Goal: Task Accomplishment & Management: Manage account settings

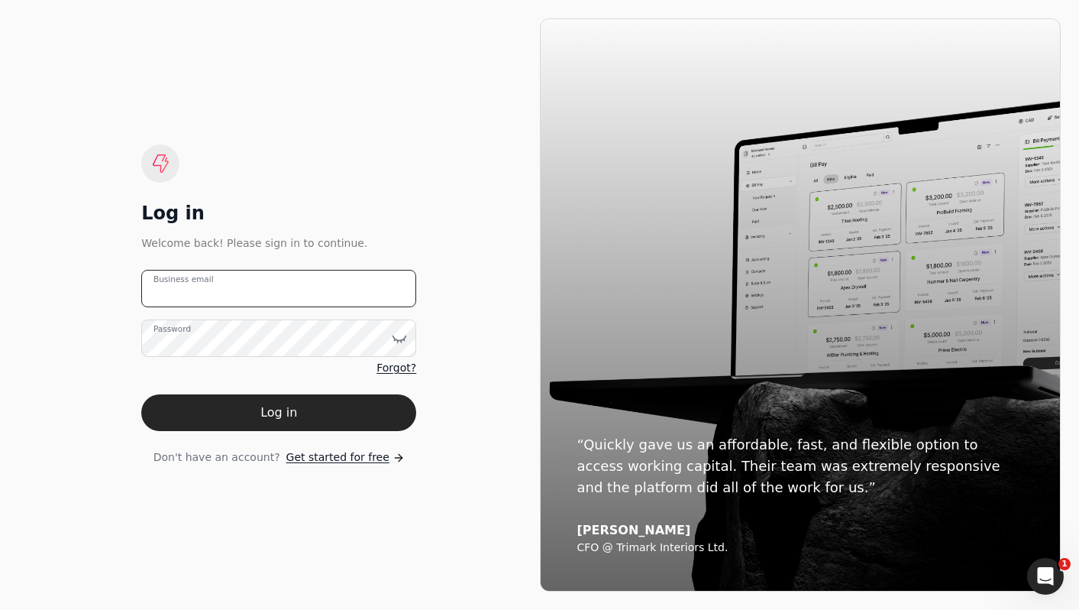
click at [223, 300] on email "Business email" at bounding box center [278, 288] width 275 height 37
type email "[PERSON_NAME][EMAIL_ADDRESS][DOMAIN_NAME]"
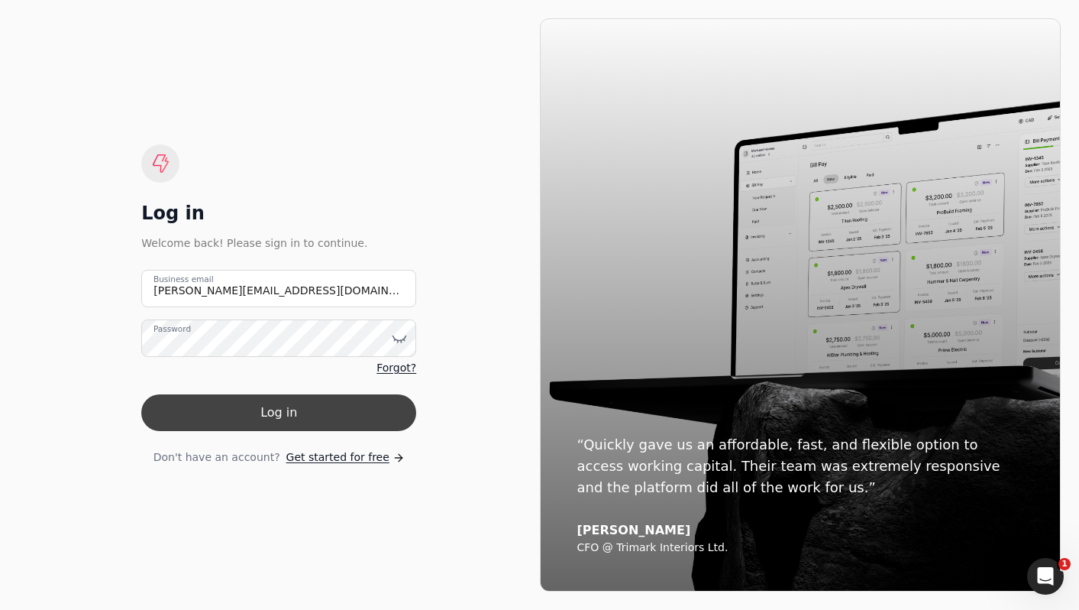
click at [252, 406] on button "Log in" at bounding box center [278, 412] width 275 height 37
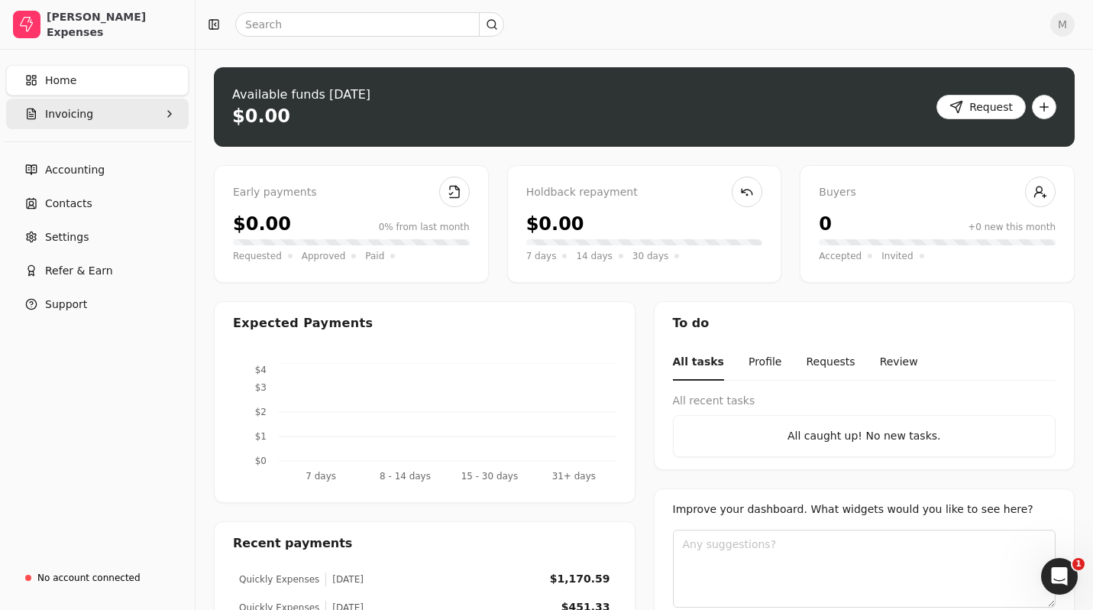
click at [84, 115] on span "Invoicing" at bounding box center [69, 114] width 48 height 16
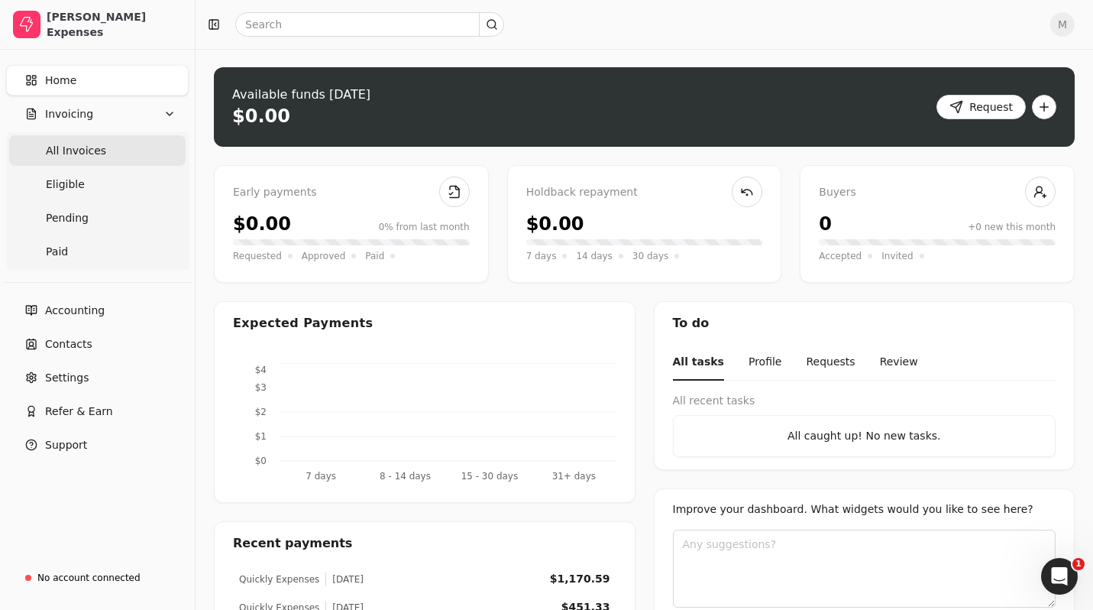
click at [76, 147] on span "All Invoices" at bounding box center [76, 151] width 60 height 16
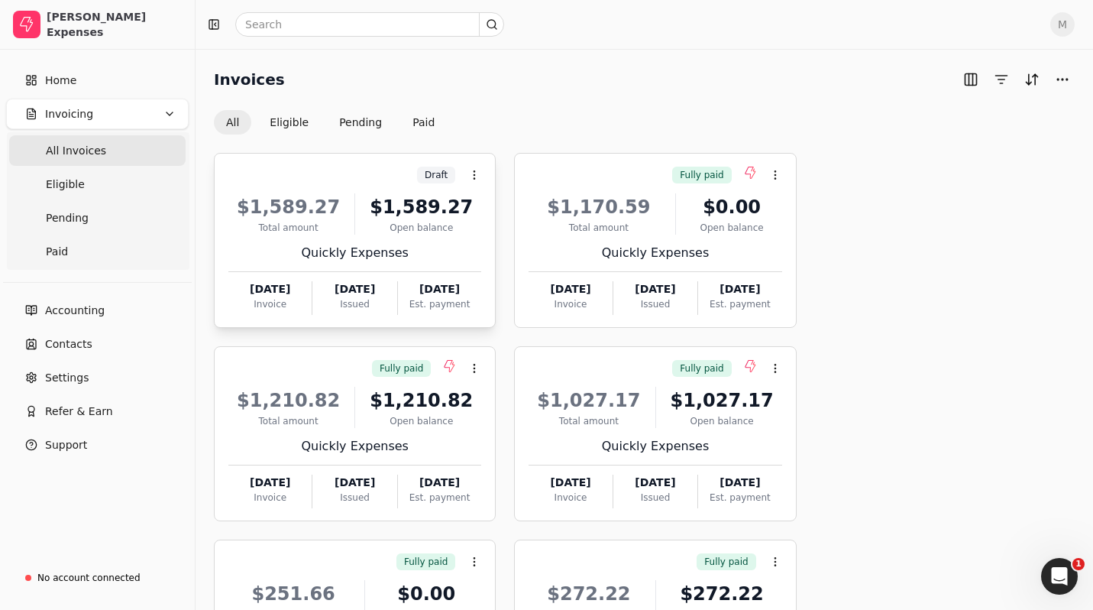
click at [407, 247] on div "Quickly Expenses" at bounding box center [354, 253] width 253 height 18
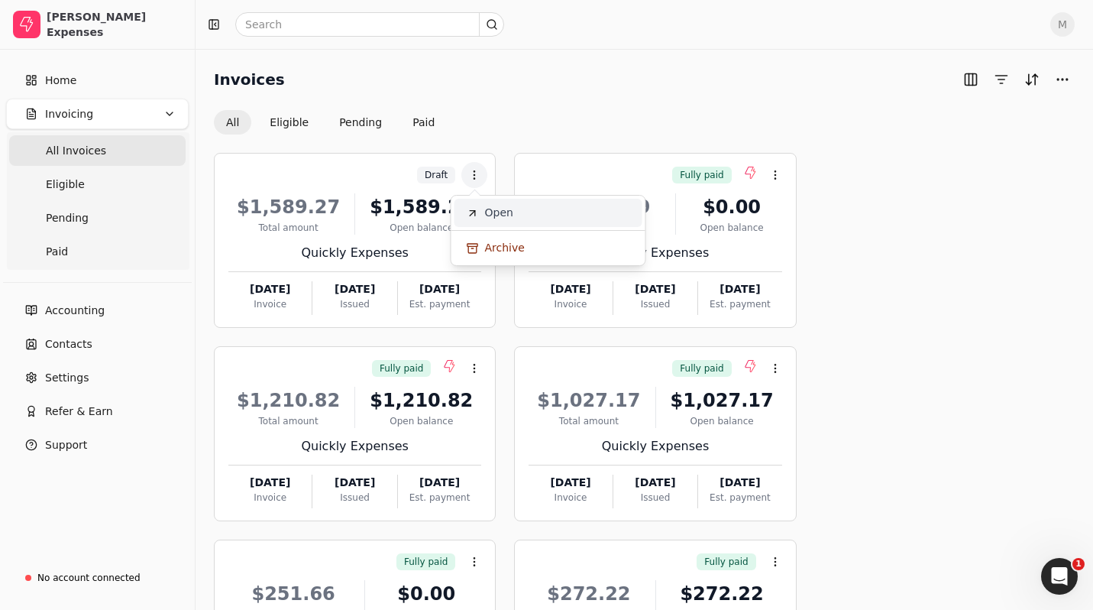
click at [508, 210] on span "Open" at bounding box center [499, 213] width 28 height 16
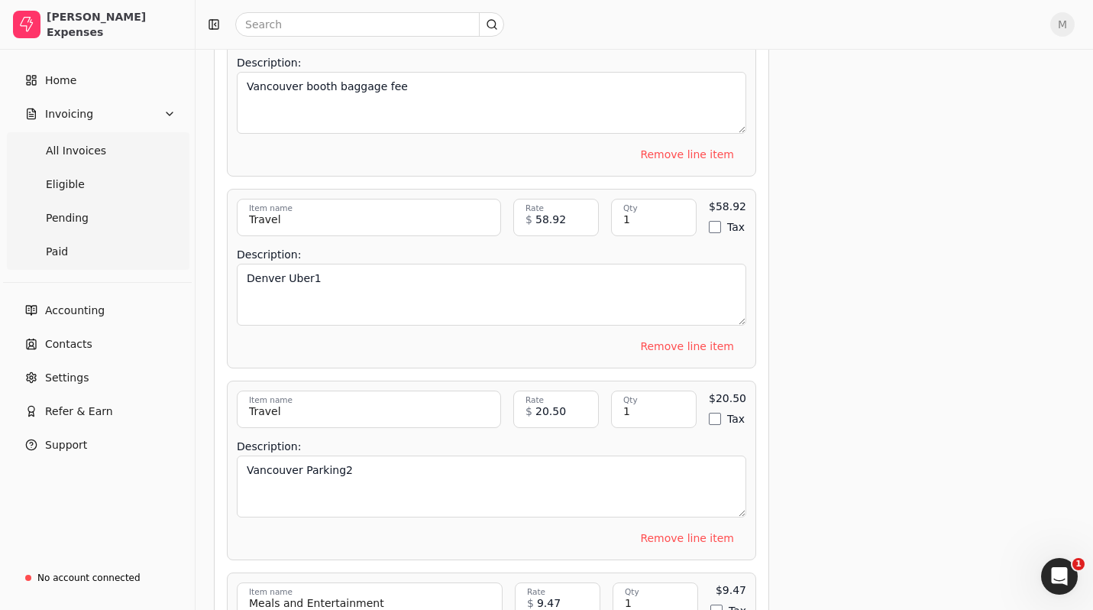
scroll to position [4991, 0]
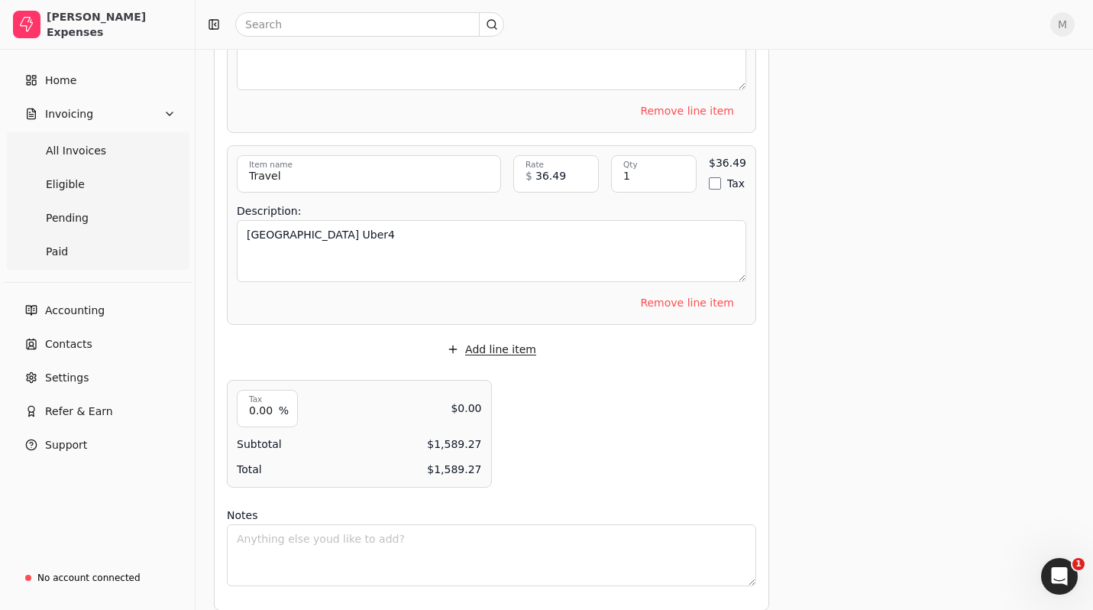
click at [492, 337] on button "Add line item" at bounding box center [492, 349] width 114 height 24
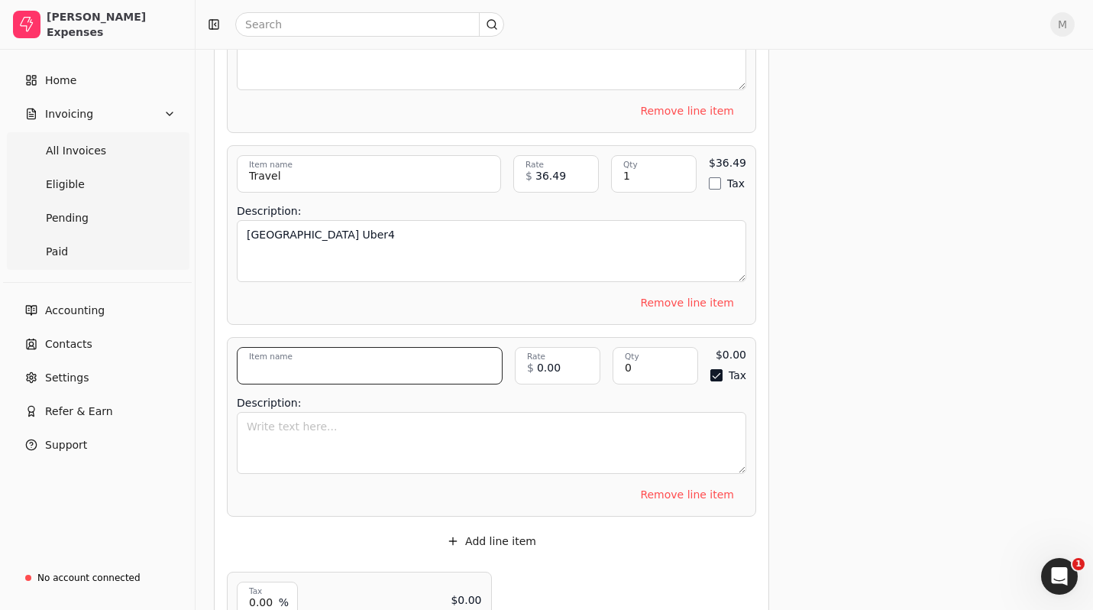
click at [372, 347] on input "Item name" at bounding box center [370, 365] width 266 height 37
type input "Travel"
click at [711, 369] on button "Tax" at bounding box center [716, 375] width 12 height 12
click at [674, 351] on input "0" at bounding box center [656, 365] width 86 height 37
type input "1"
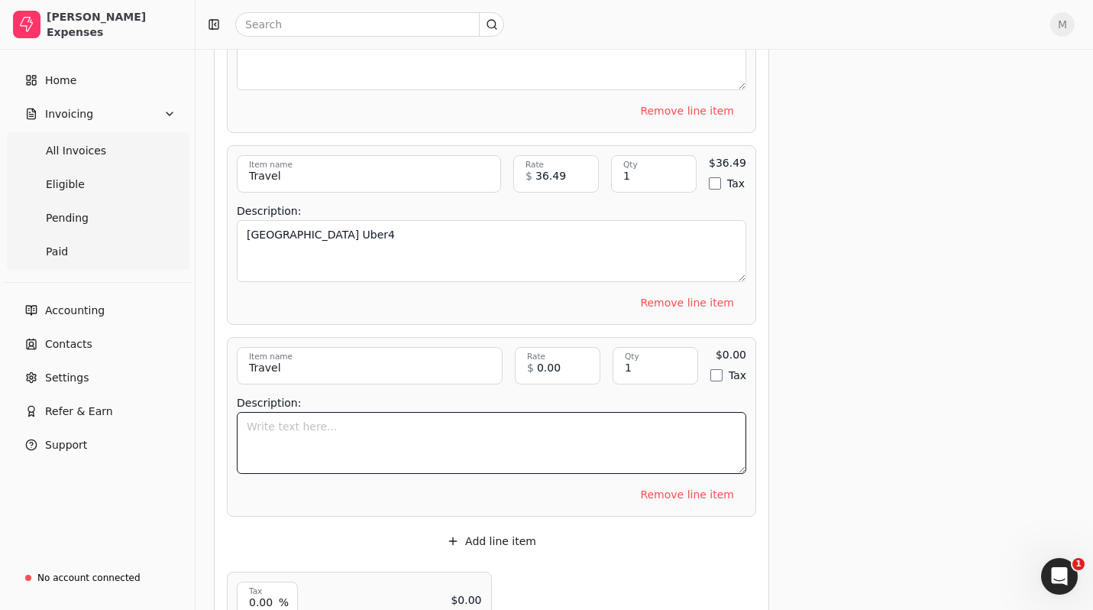
click at [515, 415] on textarea "Description:" at bounding box center [491, 443] width 509 height 62
type textarea "[GEOGRAPHIC_DATA] Uber5"
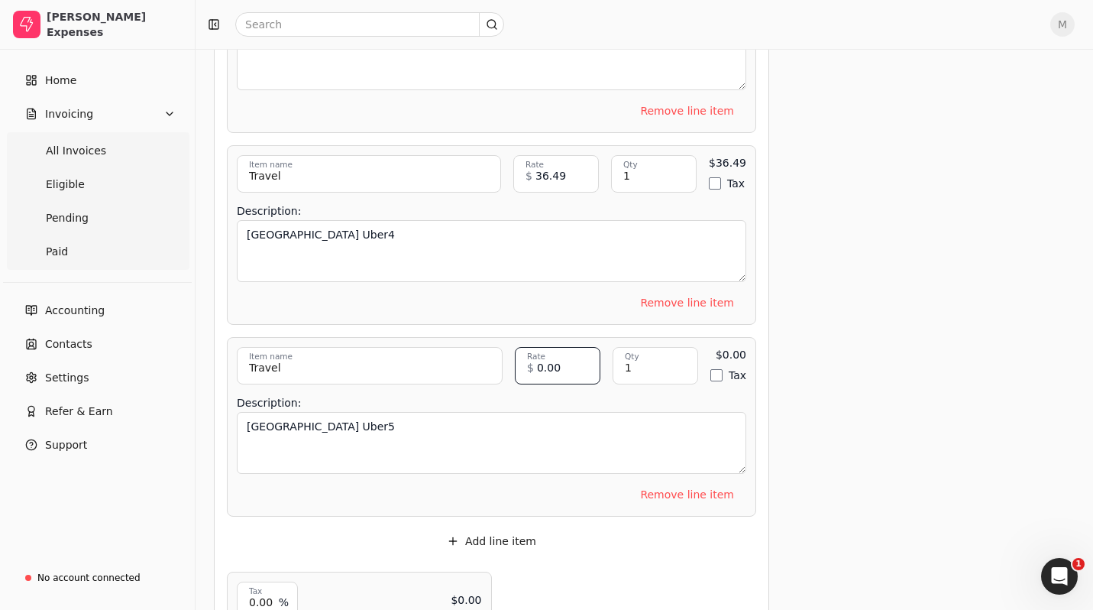
click at [556, 351] on input "0.00" at bounding box center [558, 365] width 86 height 37
type input "35.45"
click at [655, 423] on textarea "[GEOGRAPHIC_DATA] Uber5" at bounding box center [491, 443] width 509 height 62
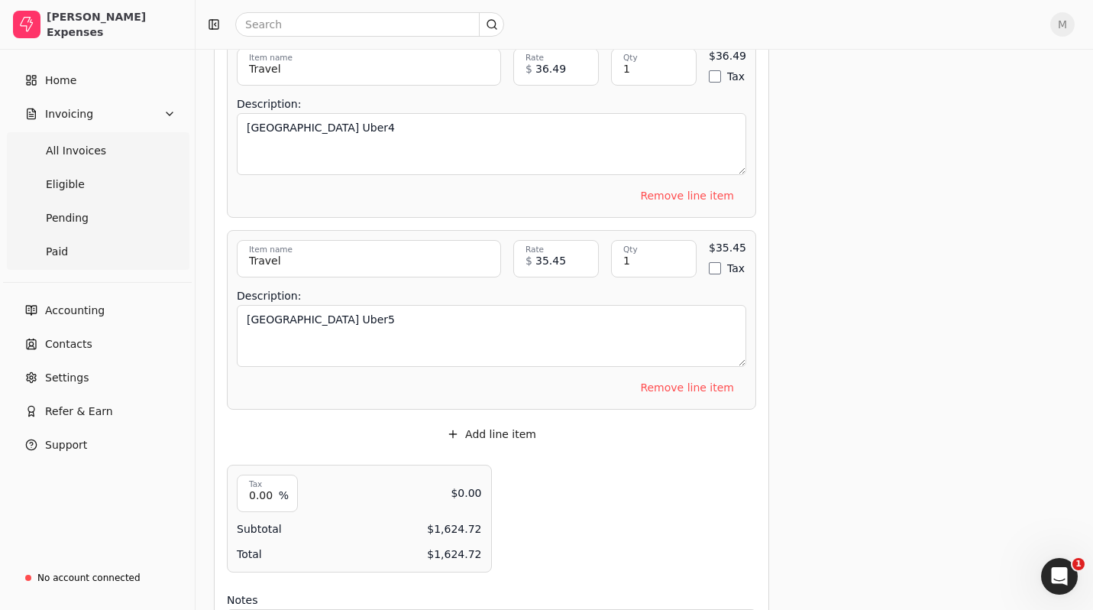
scroll to position [5103, 0]
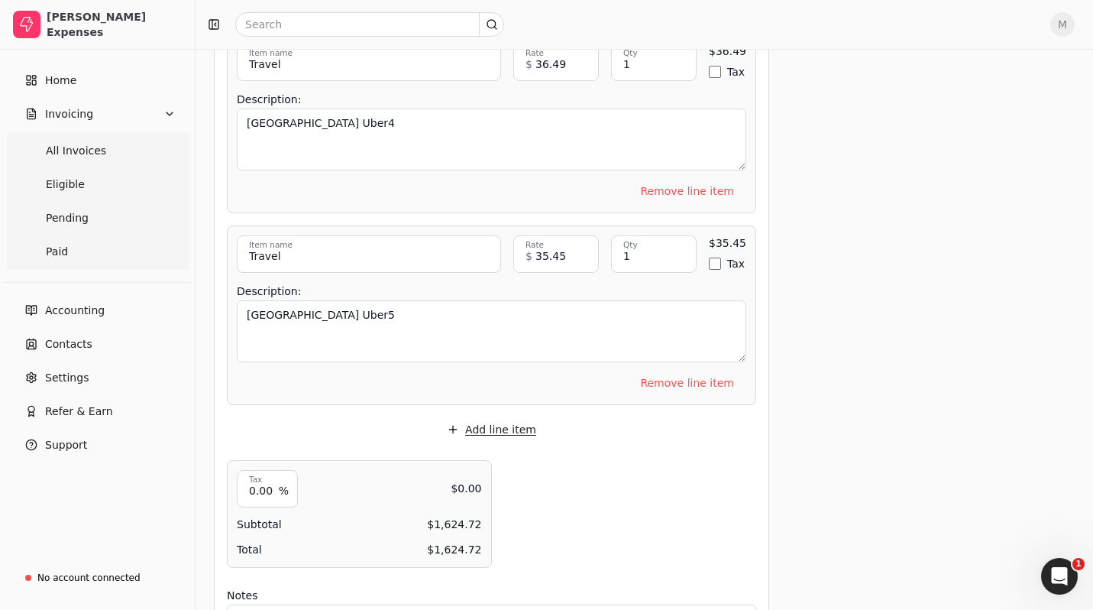
click at [490, 417] on button "Add line item" at bounding box center [492, 429] width 114 height 24
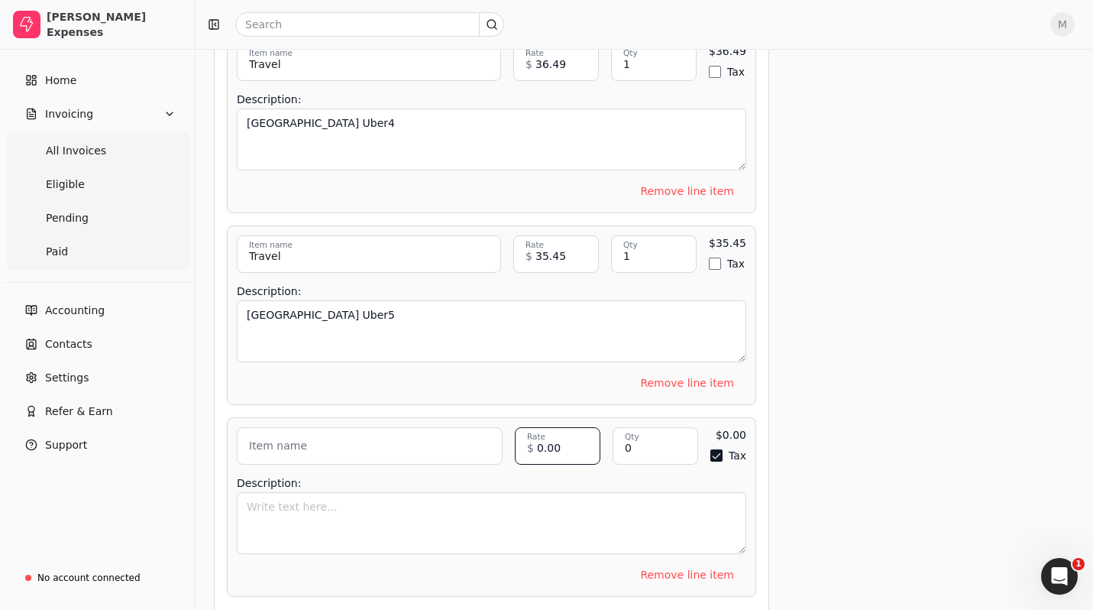
click at [560, 428] on input "0.00" at bounding box center [558, 445] width 86 height 37
type input "13.86"
click at [456, 427] on input "Item name" at bounding box center [370, 445] width 266 height 37
type input "Meals & Entertainment"
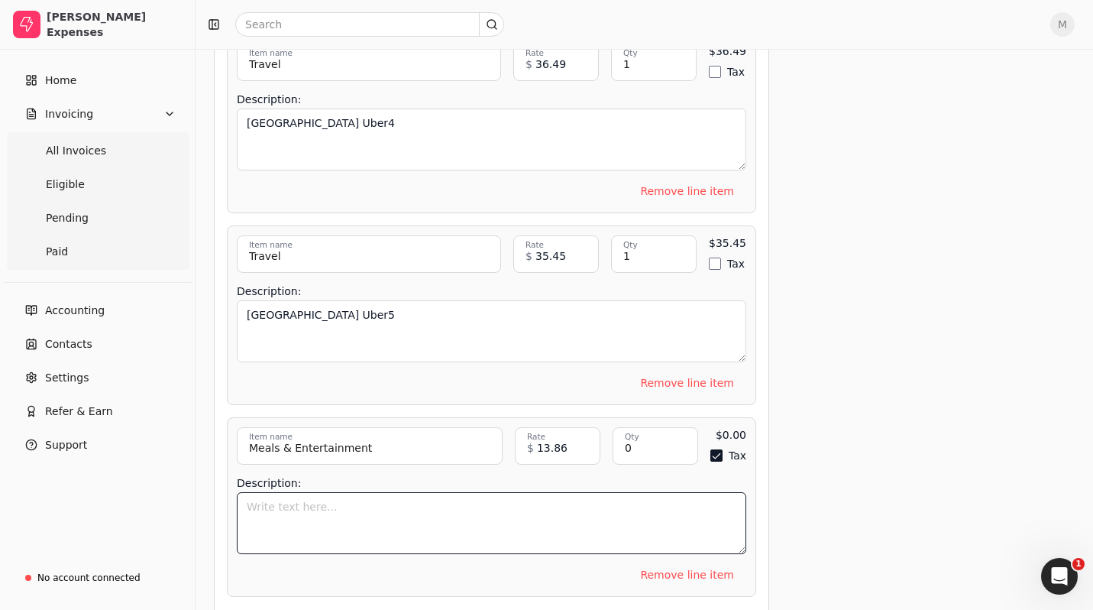
click at [414, 492] on textarea "Description:" at bounding box center [491, 523] width 509 height 62
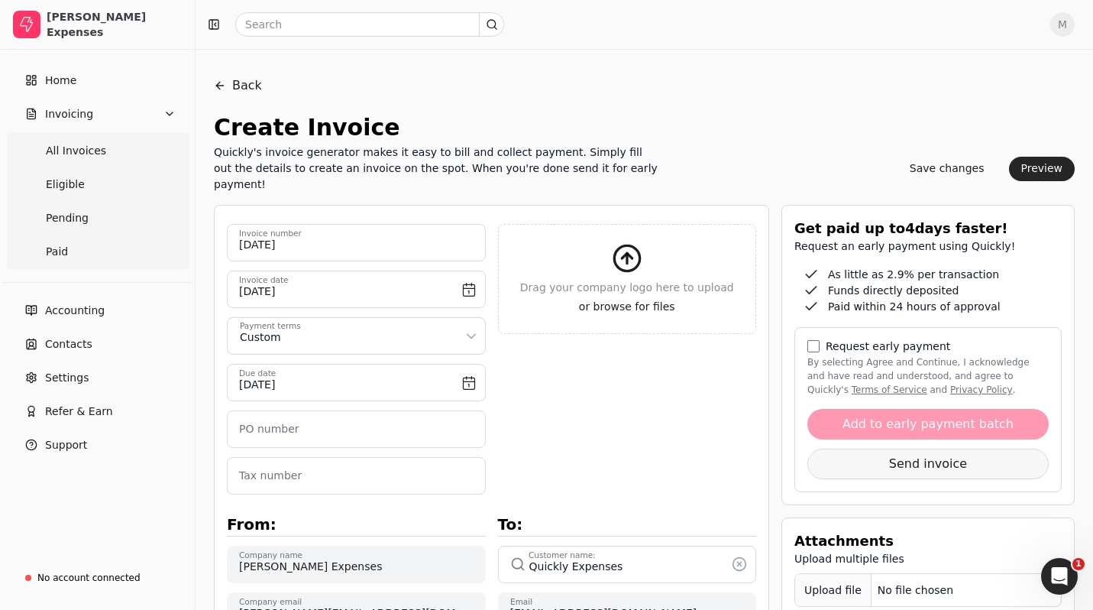
scroll to position [215, 0]
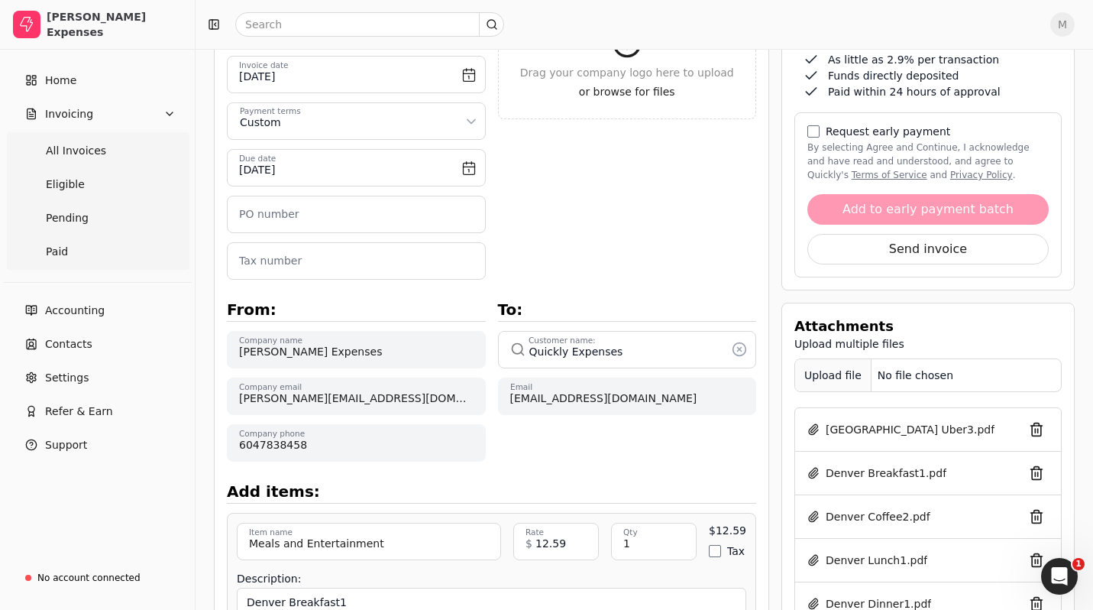
type textarea "Denver Breakfast2"
click at [836, 377] on div "Upload file" at bounding box center [833, 375] width 76 height 34
click at [846, 374] on div "Upload file" at bounding box center [833, 375] width 76 height 34
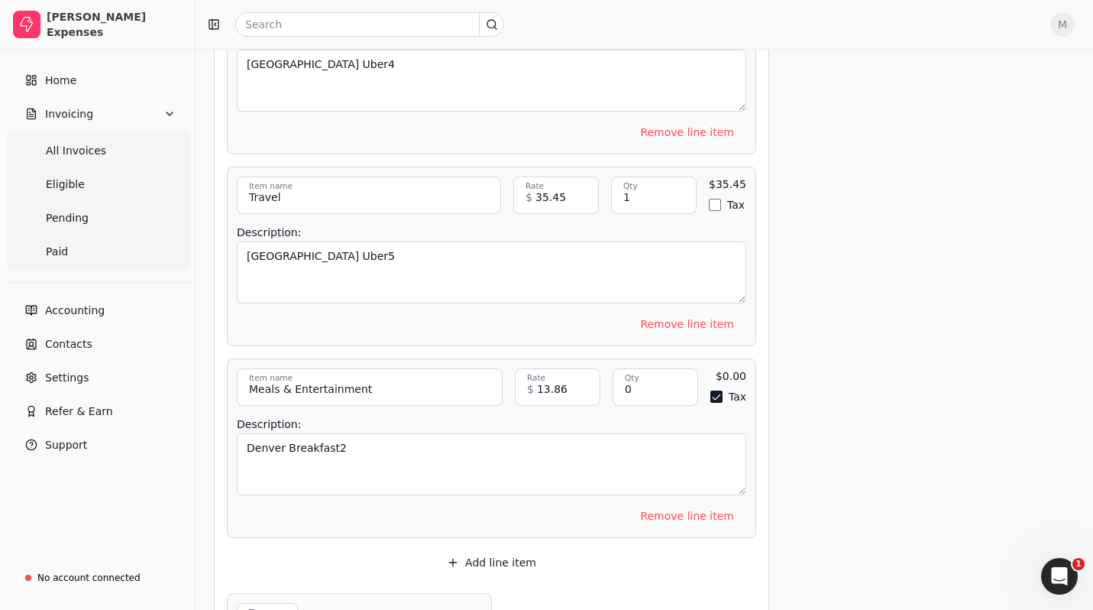
scroll to position [5373, 0]
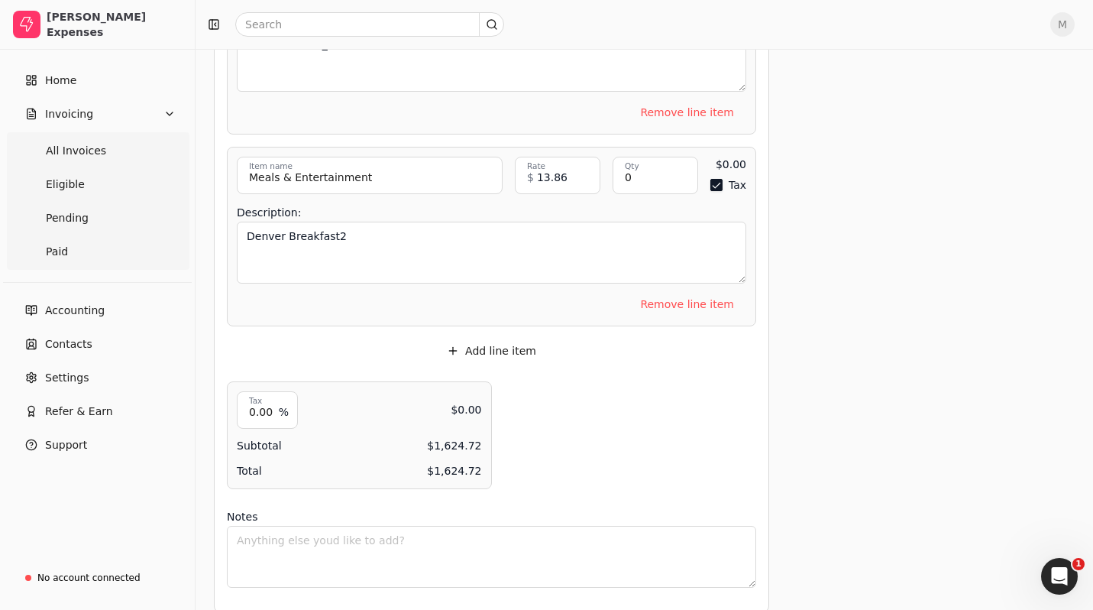
click at [720, 179] on button "Tax" at bounding box center [716, 185] width 12 height 12
click at [680, 157] on input "0" at bounding box center [656, 175] width 86 height 37
type input "1"
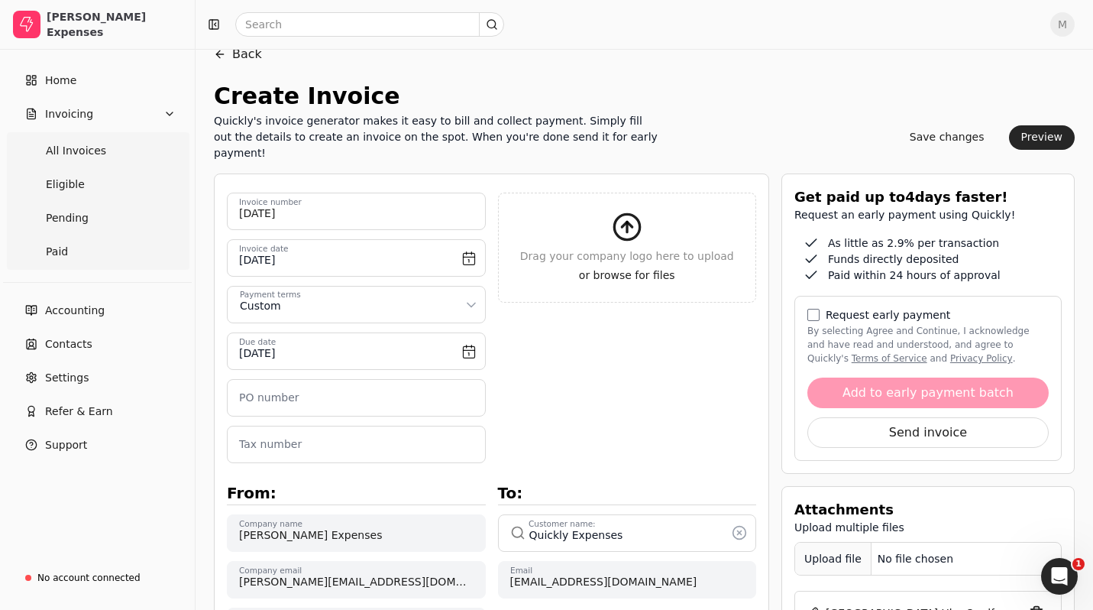
scroll to position [42, 0]
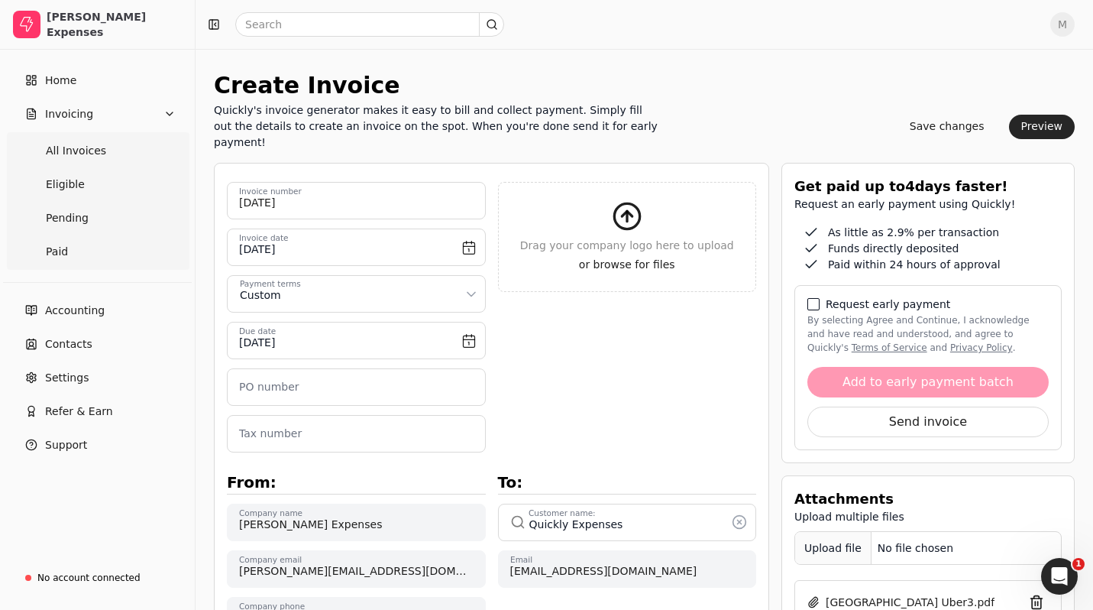
click at [818, 306] on button "By selecting Agree and Continue, I acknowledge and have read and understood, an…" at bounding box center [813, 304] width 12 height 12
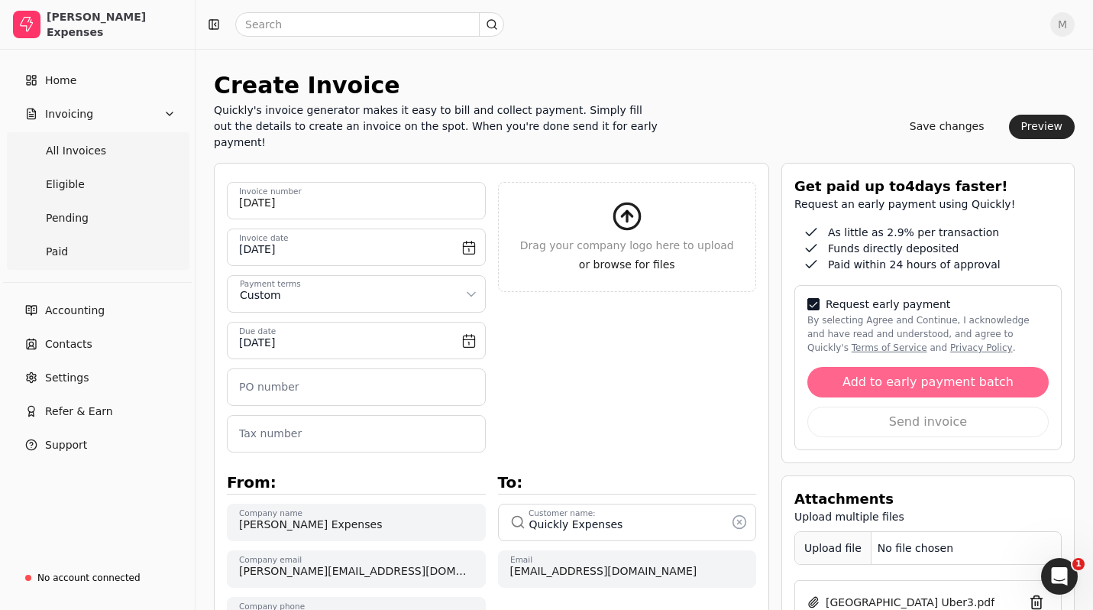
click at [915, 383] on button "Add to early payment batch" at bounding box center [927, 382] width 241 height 31
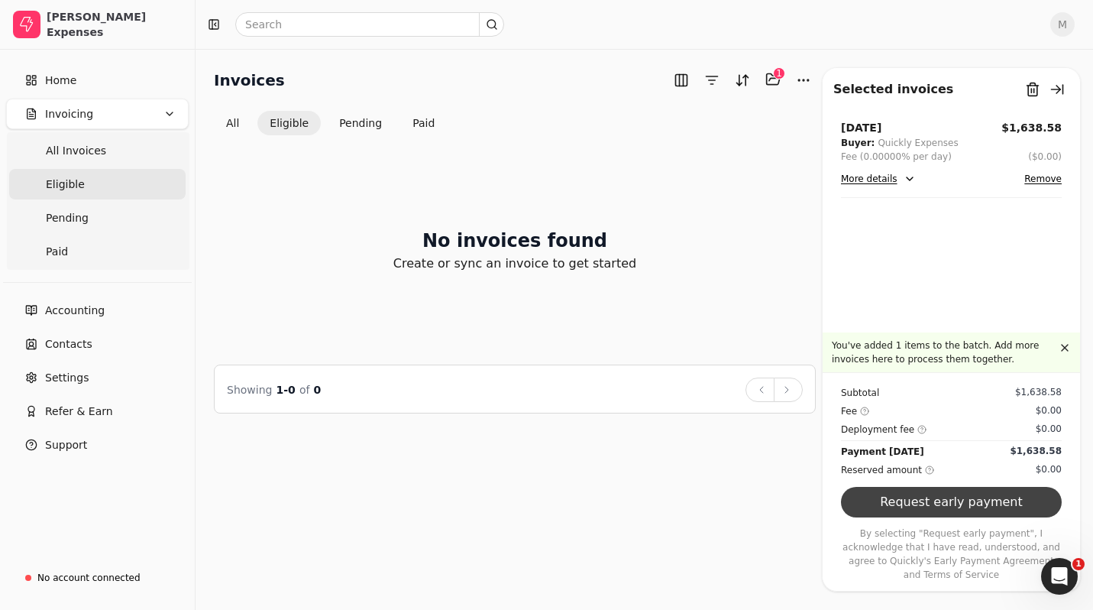
click at [943, 502] on button "Request early payment" at bounding box center [951, 502] width 221 height 31
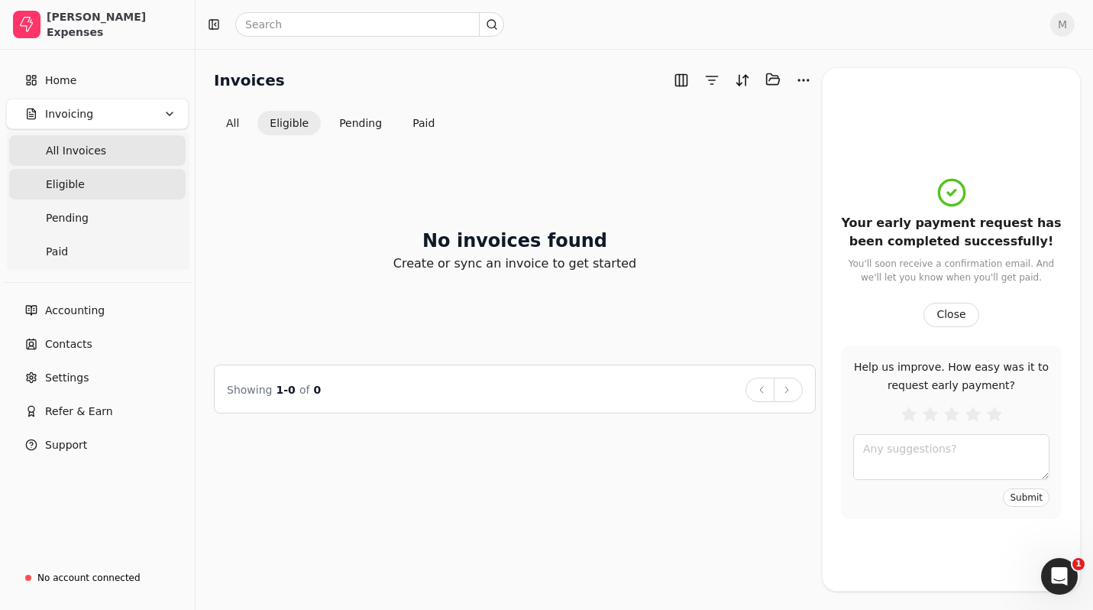
click at [62, 155] on span "All Invoices" at bounding box center [76, 151] width 60 height 16
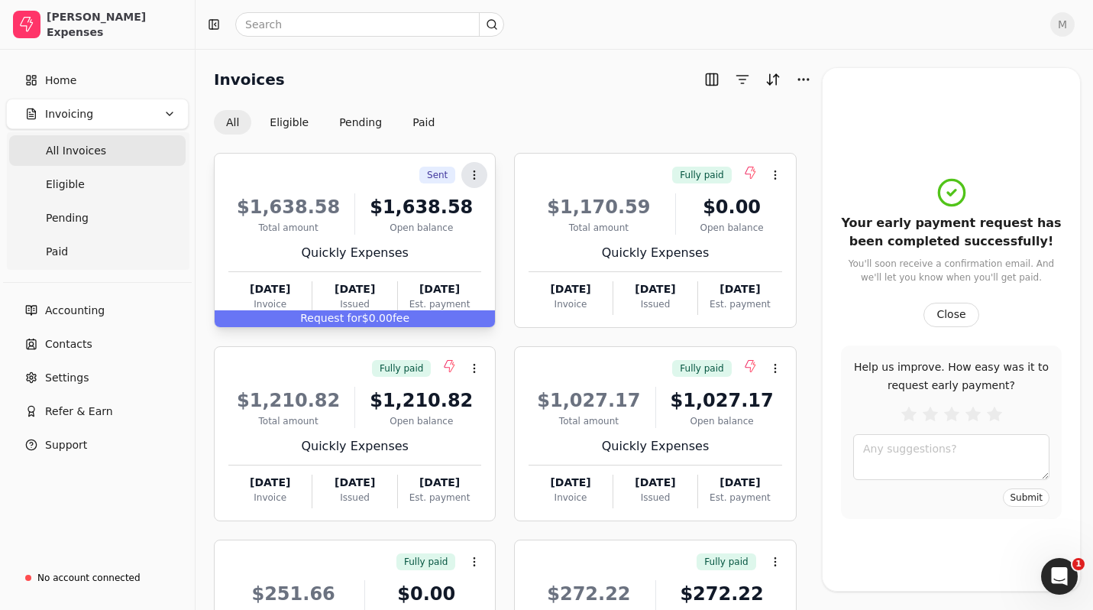
click at [477, 173] on icon at bounding box center [474, 175] width 12 height 12
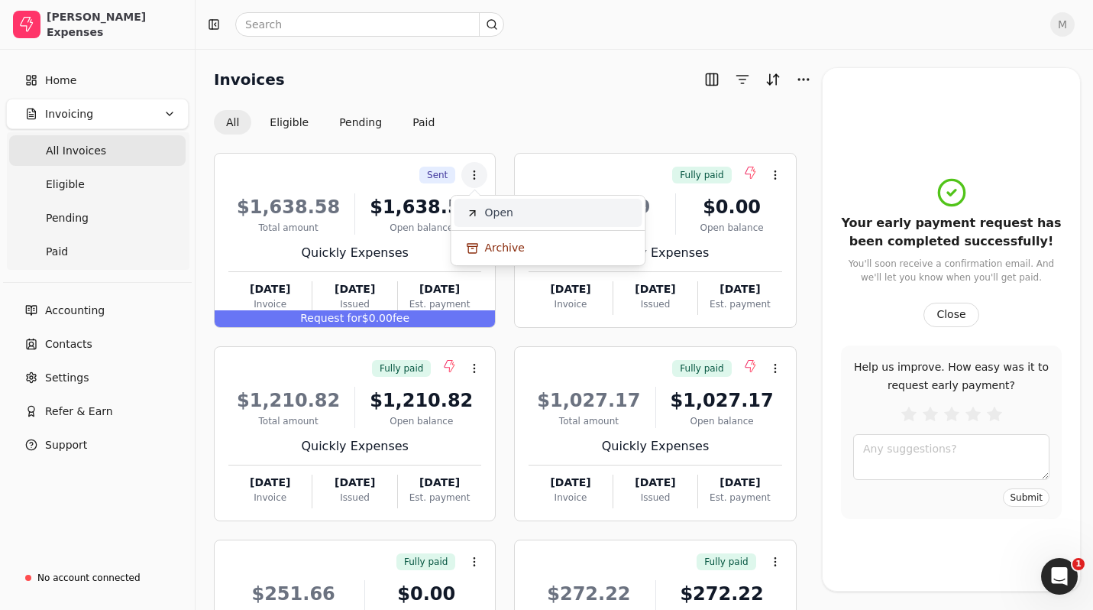
click at [488, 213] on span "Open" at bounding box center [499, 213] width 28 height 16
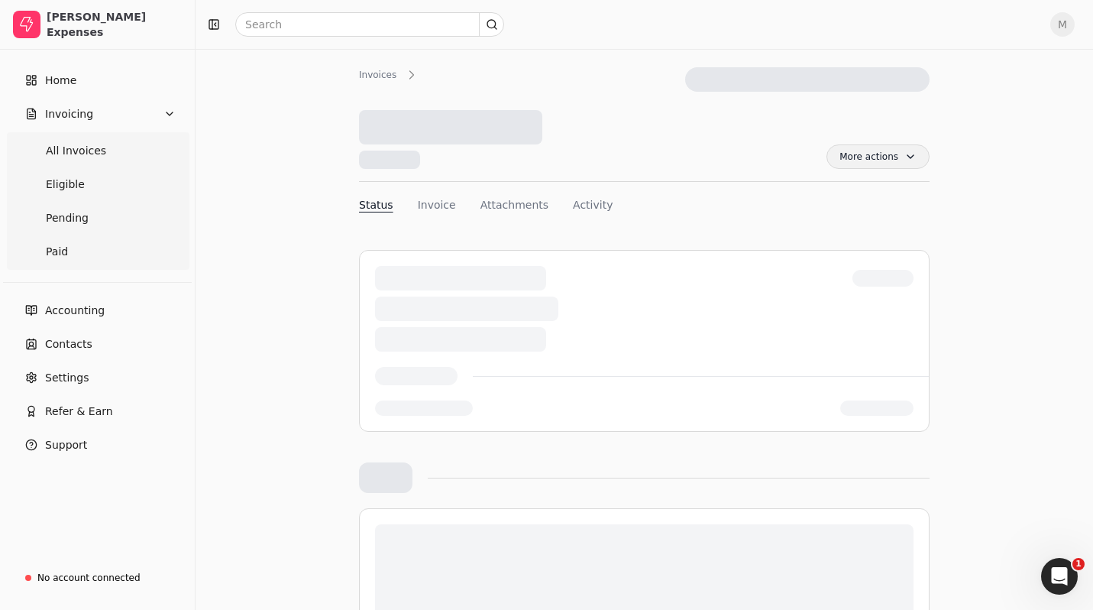
click at [855, 160] on span "More actions" at bounding box center [877, 156] width 103 height 24
click at [855, 157] on span "More actions" at bounding box center [877, 156] width 103 height 24
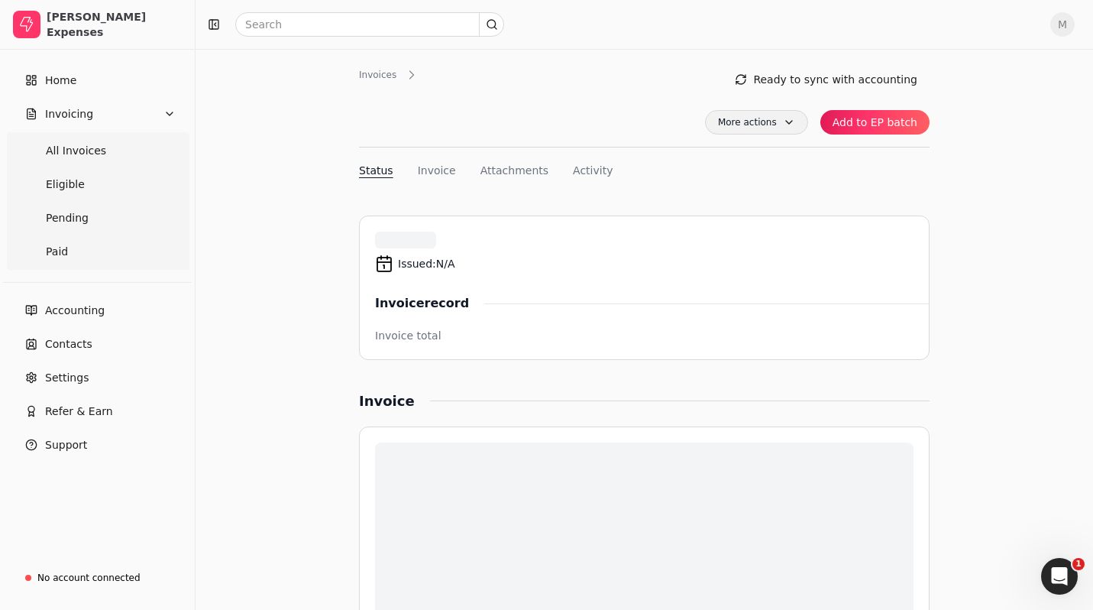
click at [781, 114] on span "More actions" at bounding box center [756, 122] width 103 height 24
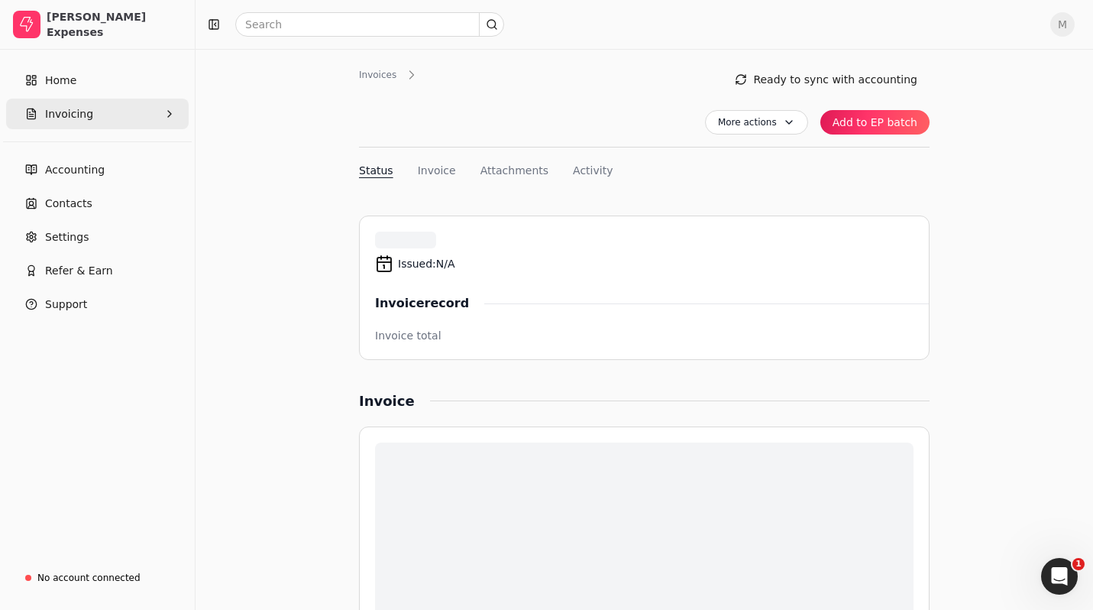
click at [122, 101] on button "Invoicing" at bounding box center [97, 114] width 183 height 31
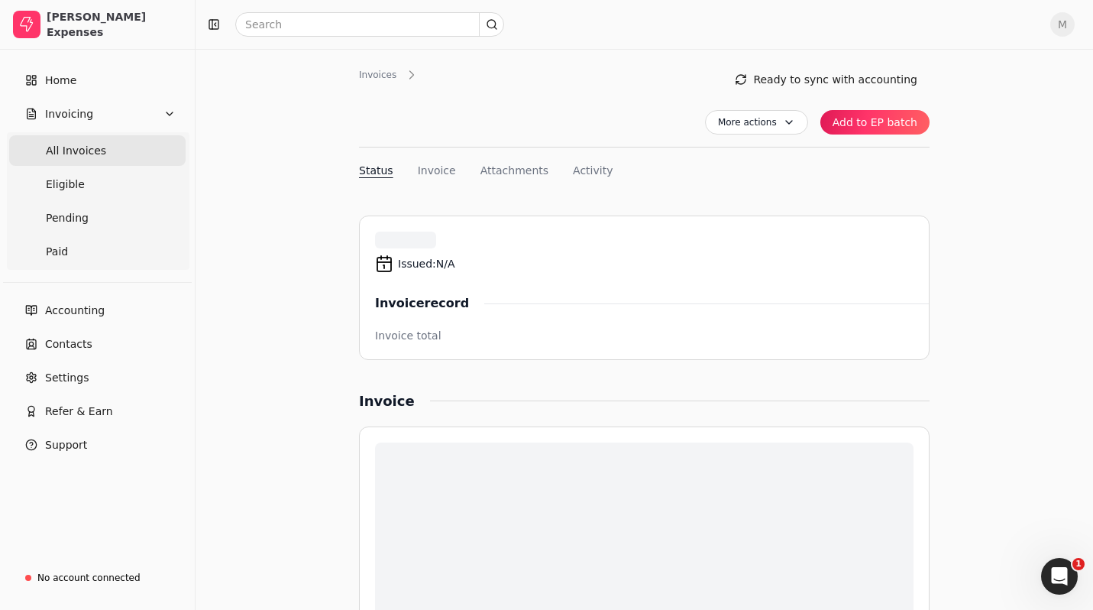
click at [92, 148] on span "All Invoices" at bounding box center [76, 151] width 60 height 16
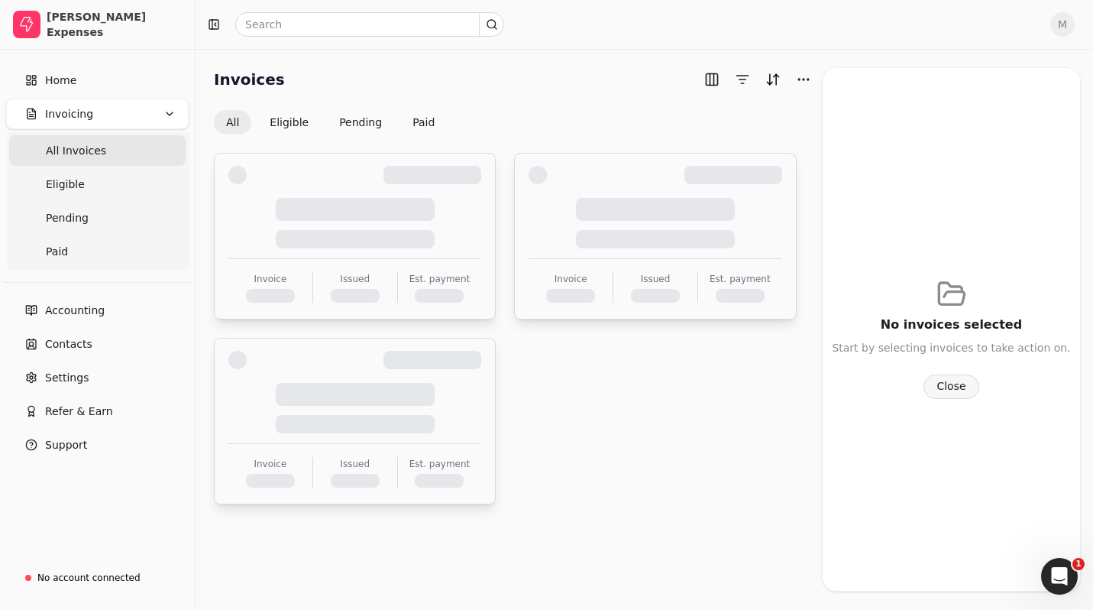
click at [949, 386] on button "Close" at bounding box center [950, 386] width 55 height 24
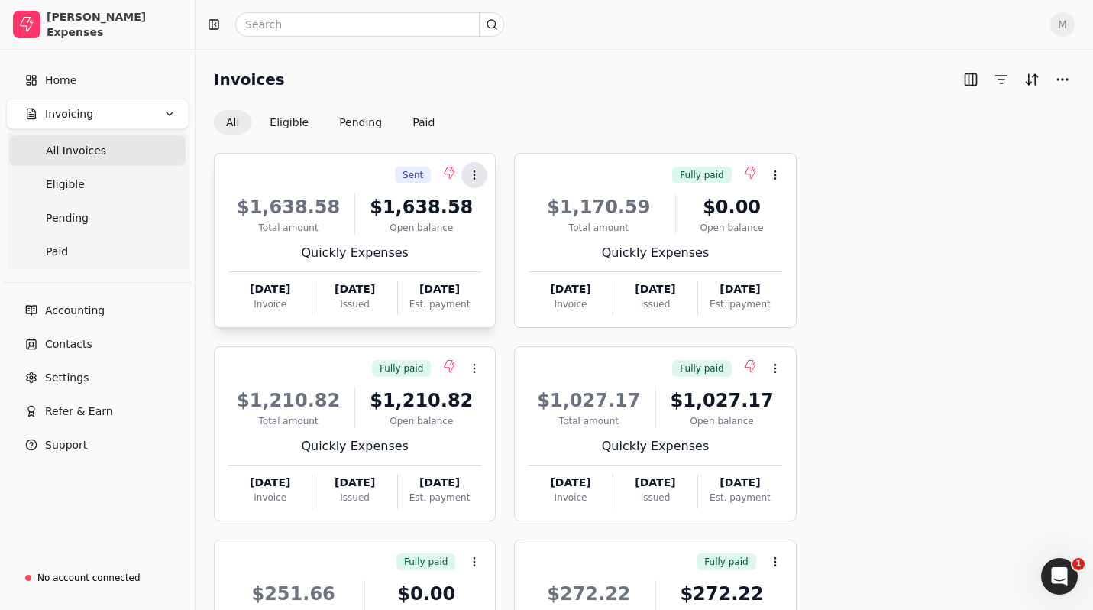
click at [475, 163] on button "Context Menu Button" at bounding box center [474, 175] width 26 height 26
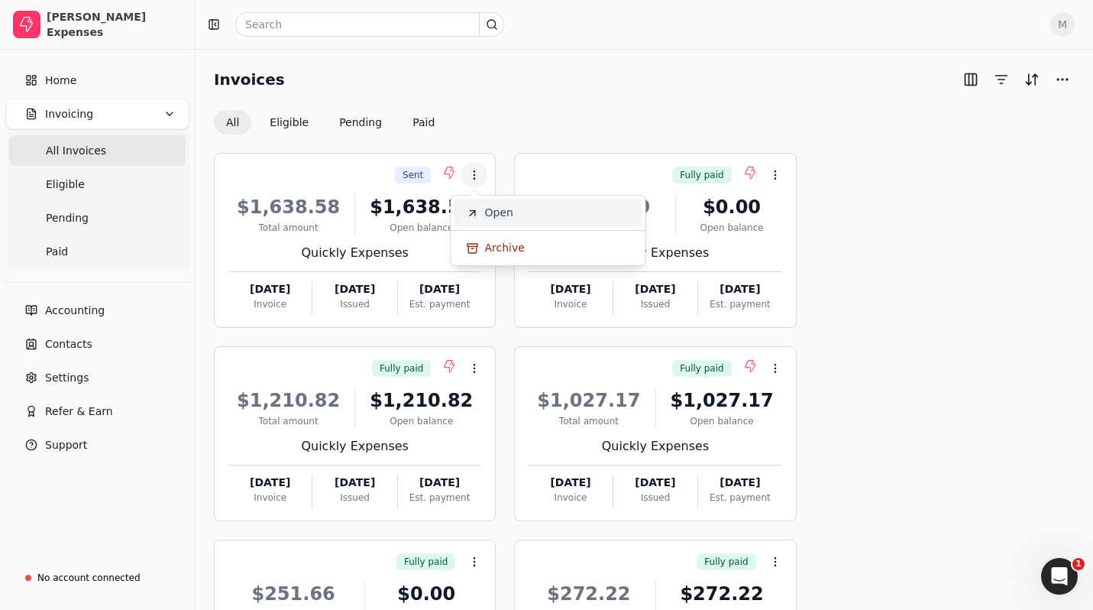
click at [490, 214] on span "Open" at bounding box center [499, 213] width 28 height 16
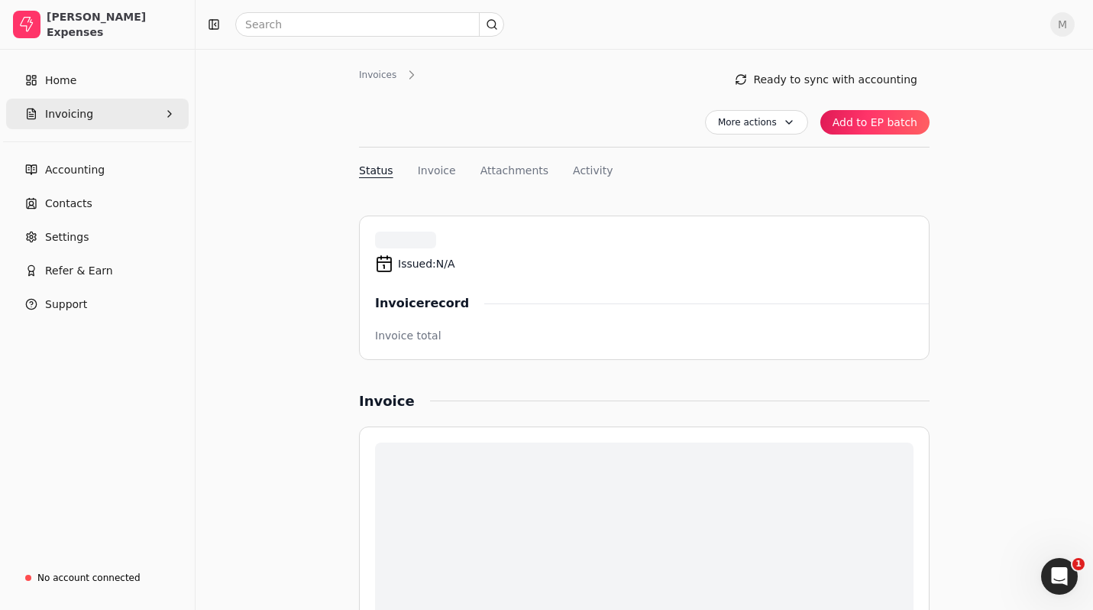
click at [89, 113] on button "Invoicing" at bounding box center [97, 114] width 183 height 31
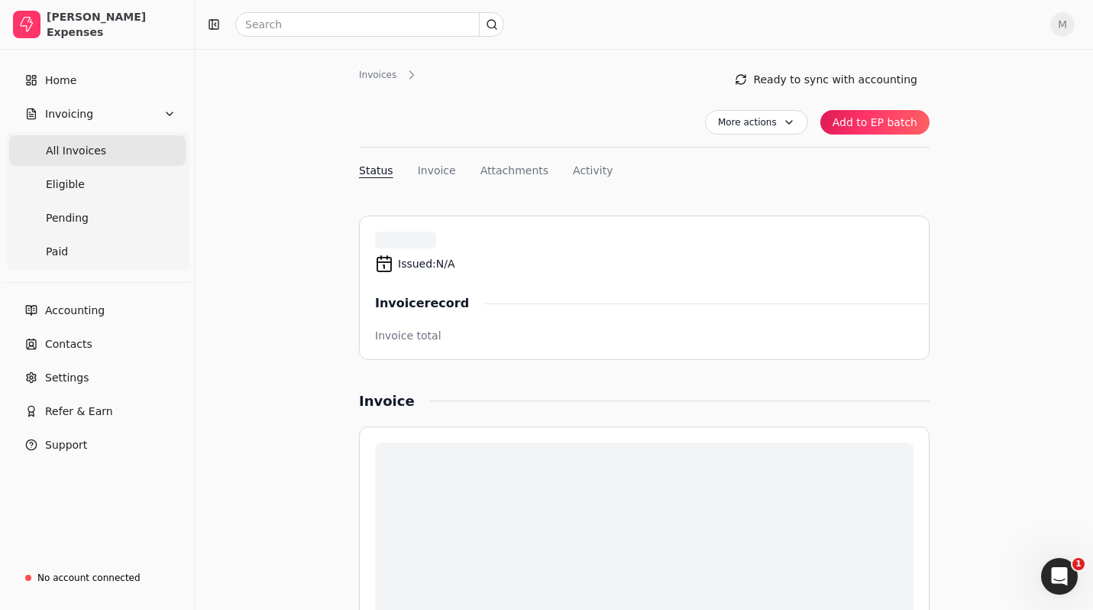
click at [82, 150] on span "All Invoices" at bounding box center [76, 151] width 60 height 16
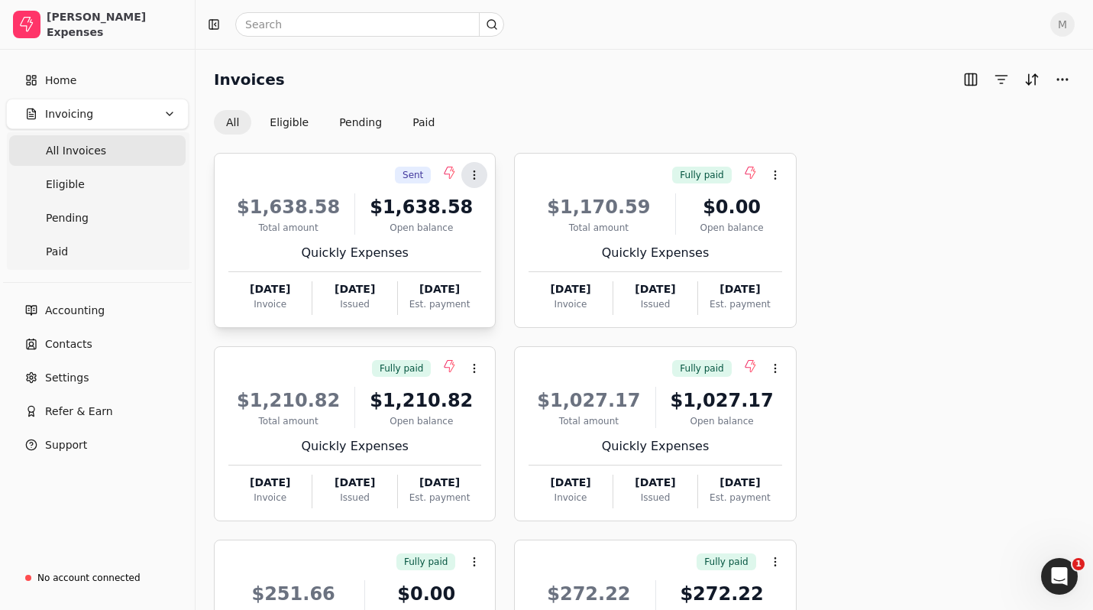
click at [479, 179] on icon at bounding box center [474, 175] width 12 height 12
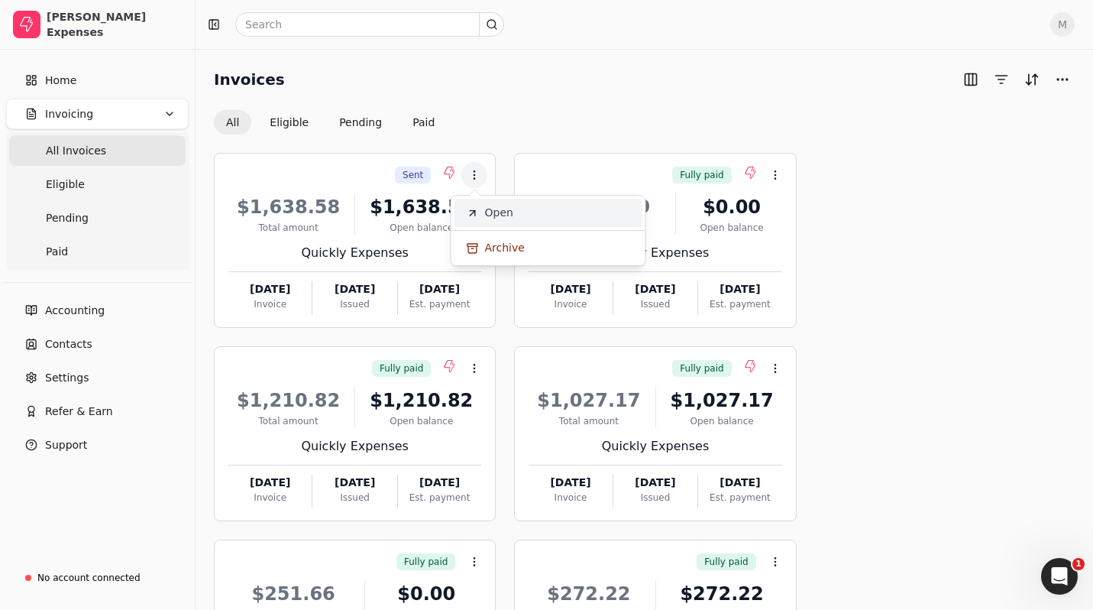
click at [498, 216] on span "Open" at bounding box center [499, 213] width 28 height 16
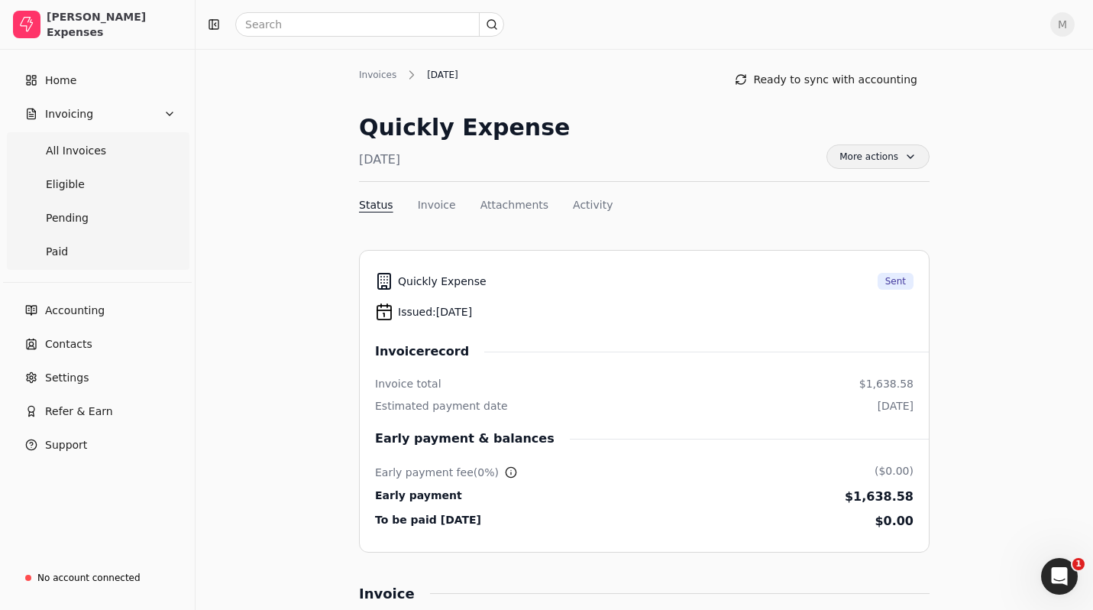
click at [898, 154] on span "More actions" at bounding box center [877, 156] width 103 height 24
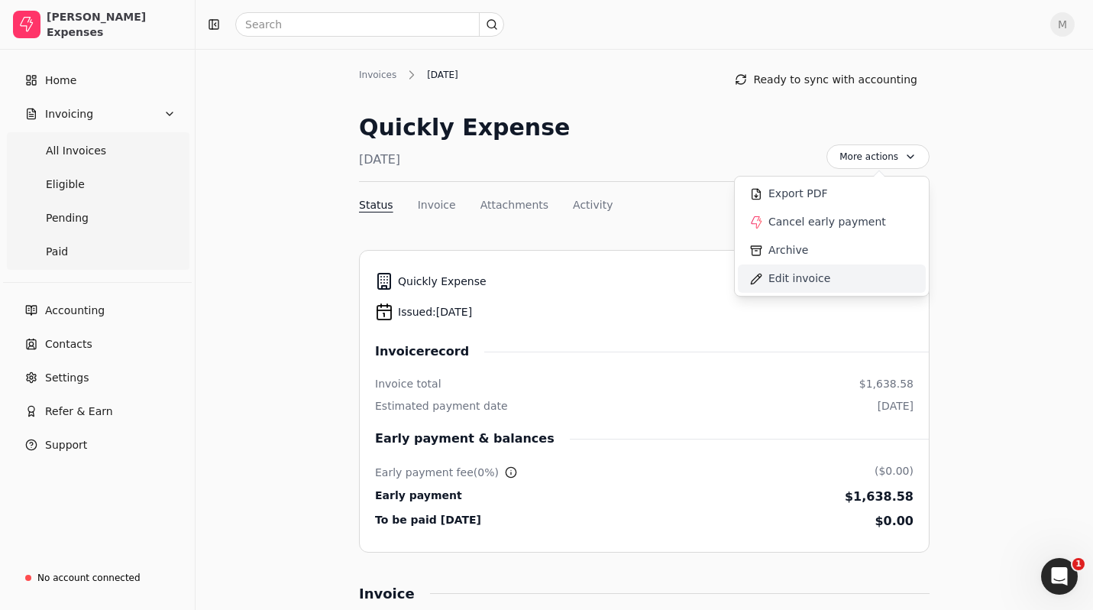
click at [784, 279] on span "Edit invoice" at bounding box center [799, 278] width 62 height 16
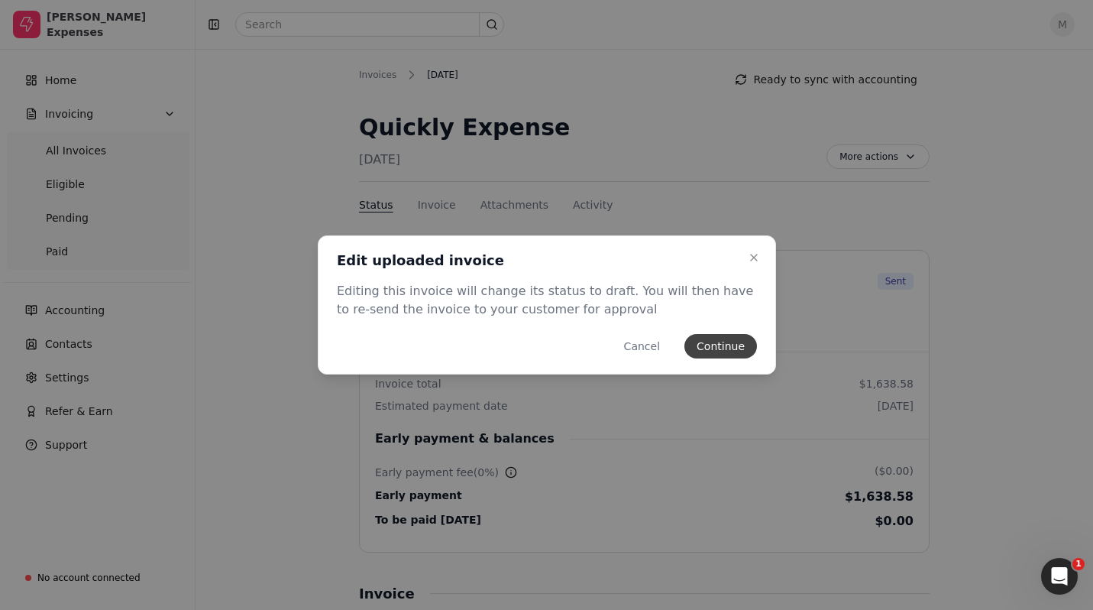
click at [733, 345] on button "Continue" at bounding box center [720, 346] width 73 height 24
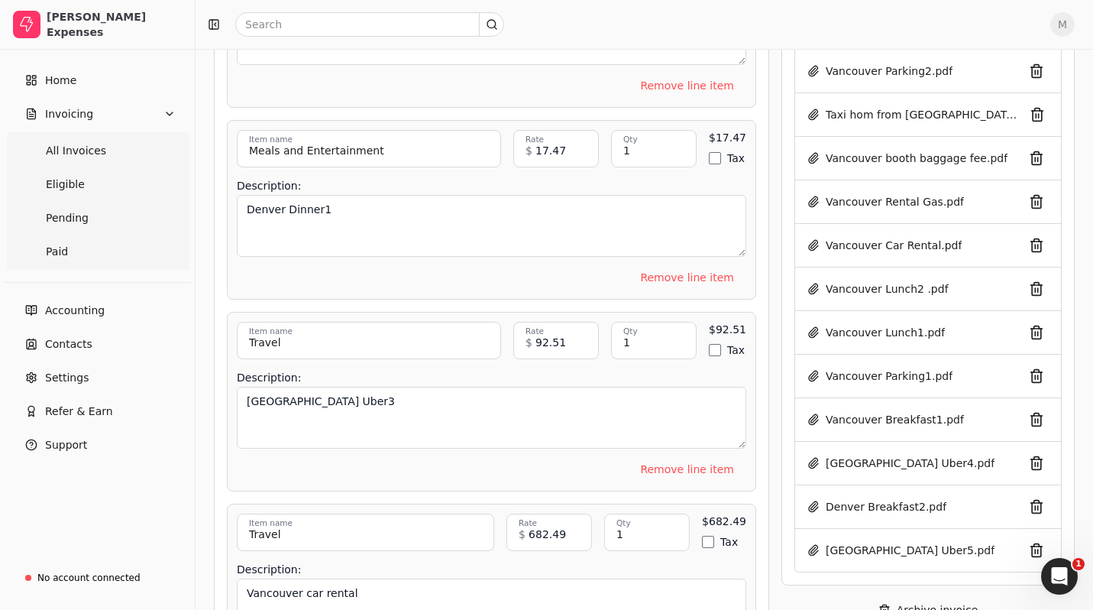
scroll to position [1184, 0]
click at [1037, 461] on button "button" at bounding box center [1036, 461] width 24 height 24
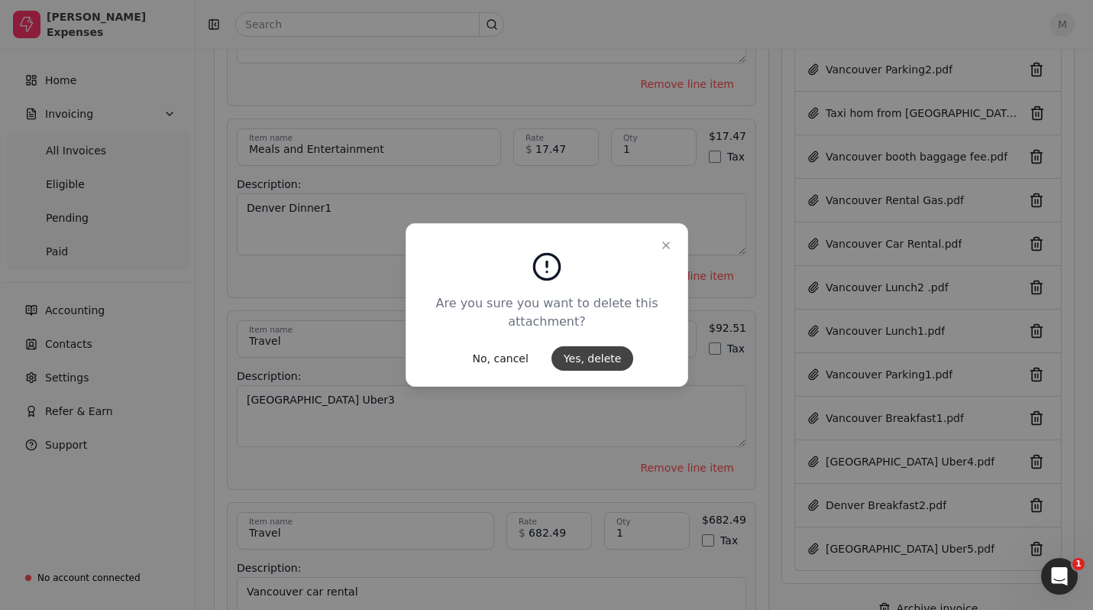
click at [587, 354] on button "Yes, delete" at bounding box center [592, 358] width 82 height 24
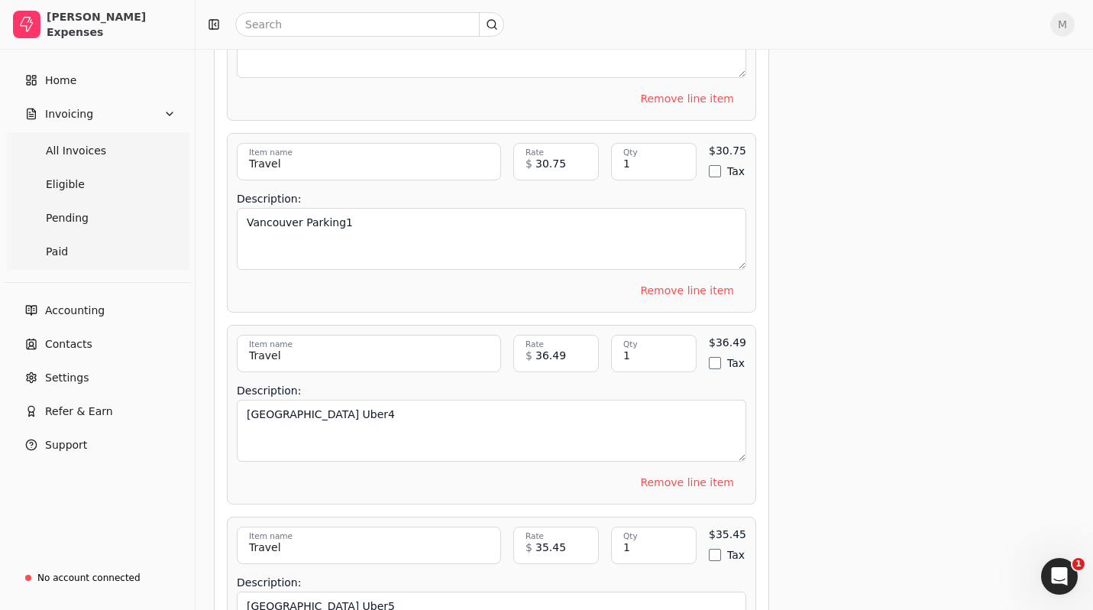
scroll to position [4813, 0]
click at [561, 340] on input "36.49" at bounding box center [556, 352] width 86 height 37
type input "57.49"
click at [613, 399] on textarea "[GEOGRAPHIC_DATA] Uber4" at bounding box center [491, 430] width 509 height 62
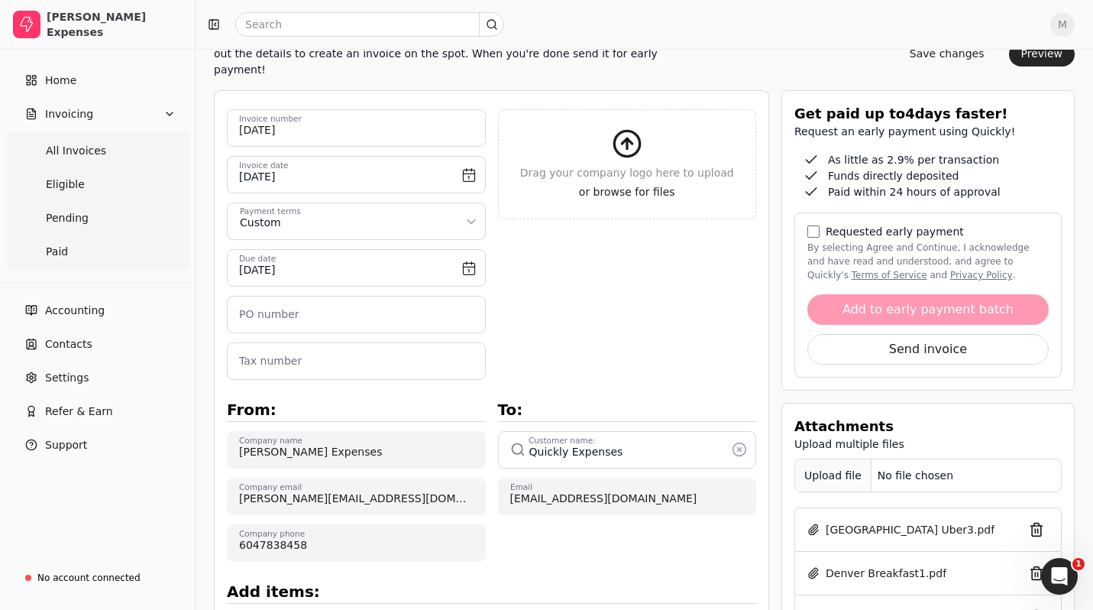
scroll to position [157, 0]
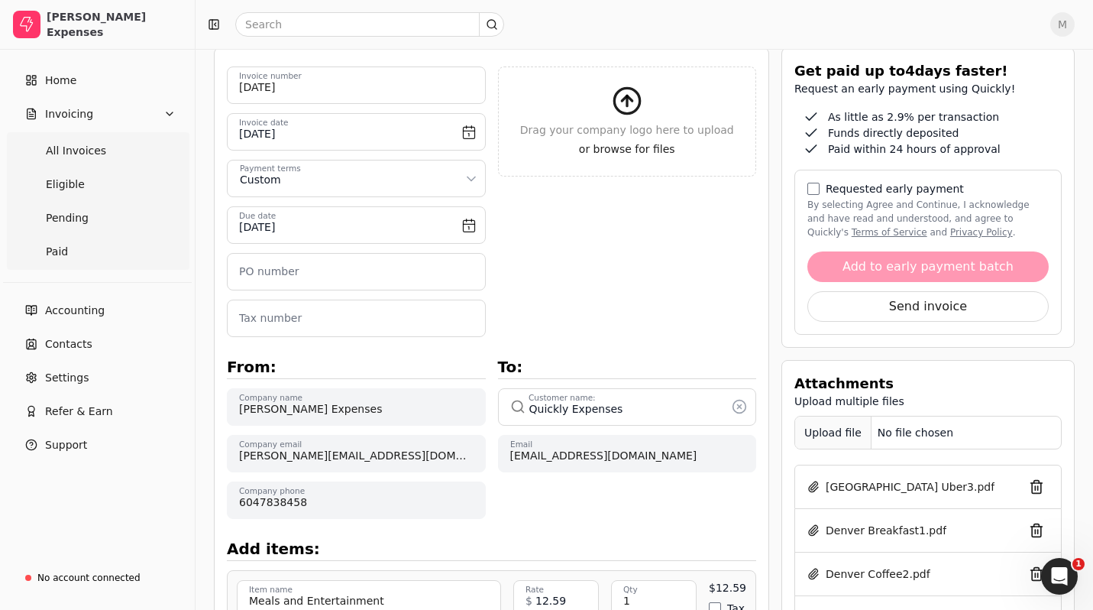
click at [835, 430] on div "Upload file" at bounding box center [833, 433] width 76 height 34
click at [813, 189] on button "By selecting Agree and Continue, I acknowledge and have read and understood, an…" at bounding box center [813, 189] width 12 height 12
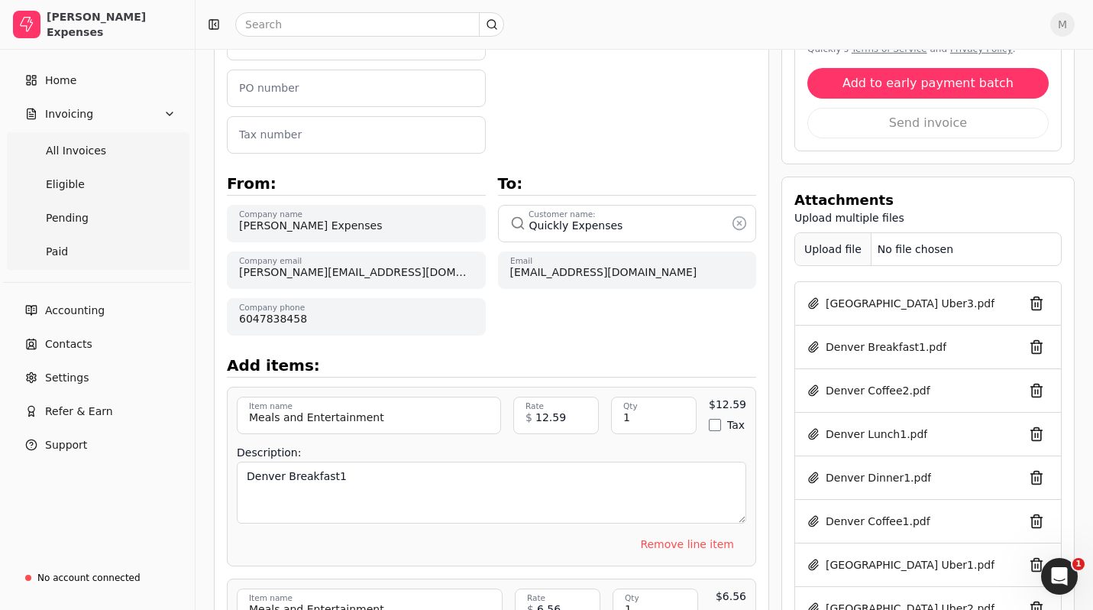
scroll to position [0, 0]
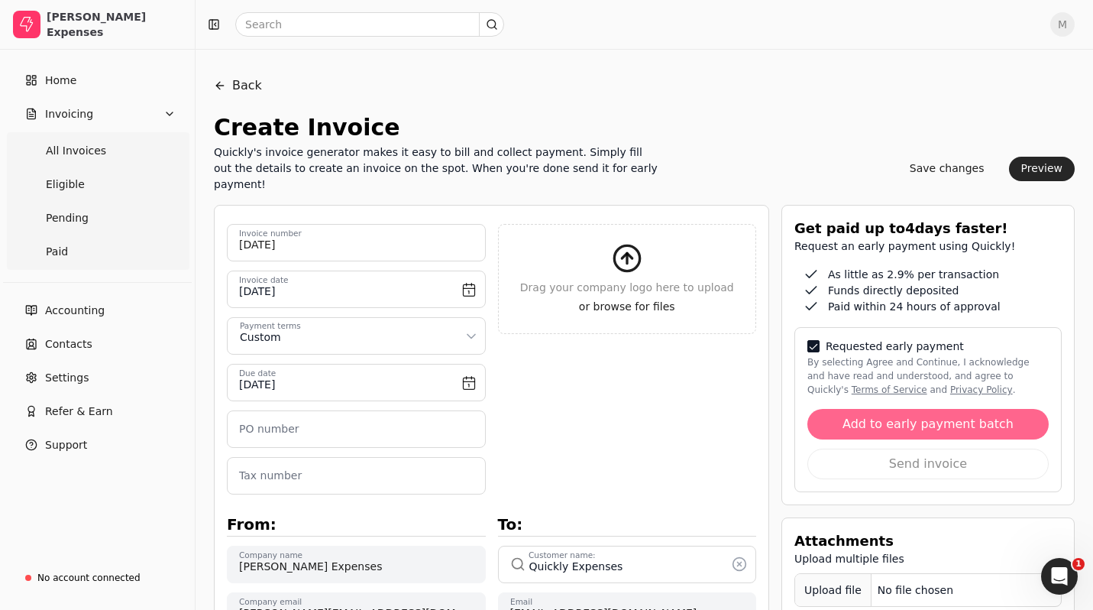
click at [917, 422] on button "Add to early payment batch" at bounding box center [927, 424] width 241 height 31
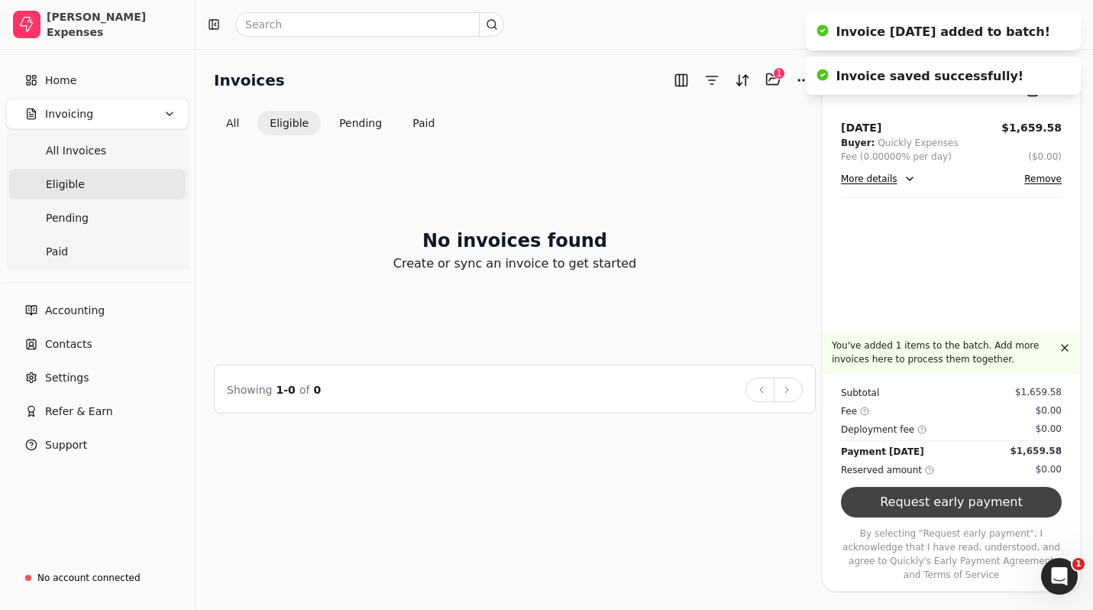
click at [927, 506] on button "Request early payment" at bounding box center [951, 502] width 221 height 31
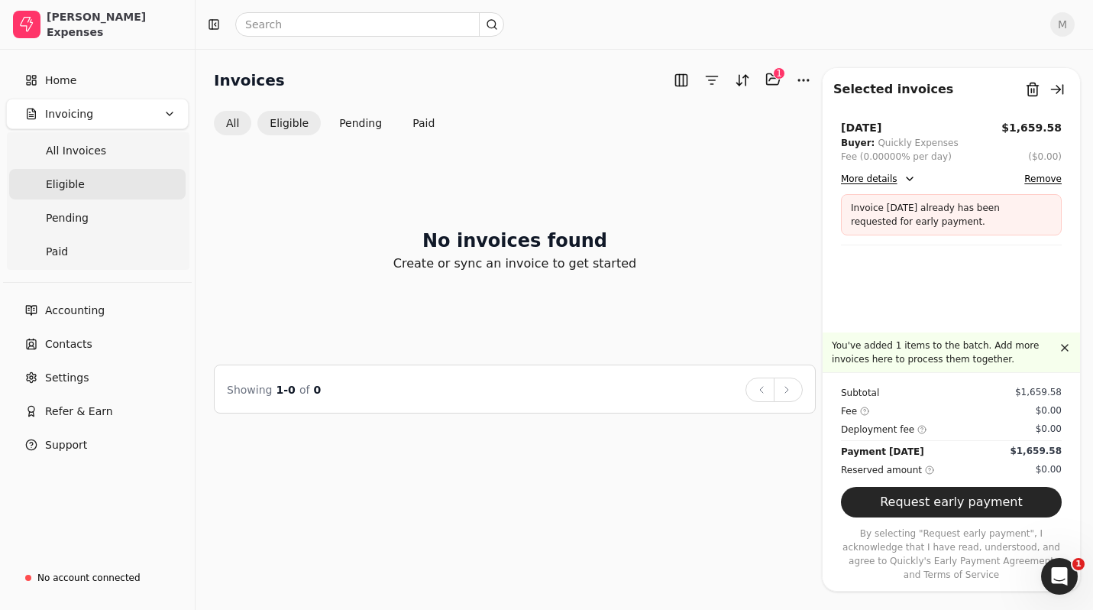
click at [234, 118] on button "All" at bounding box center [232, 123] width 37 height 24
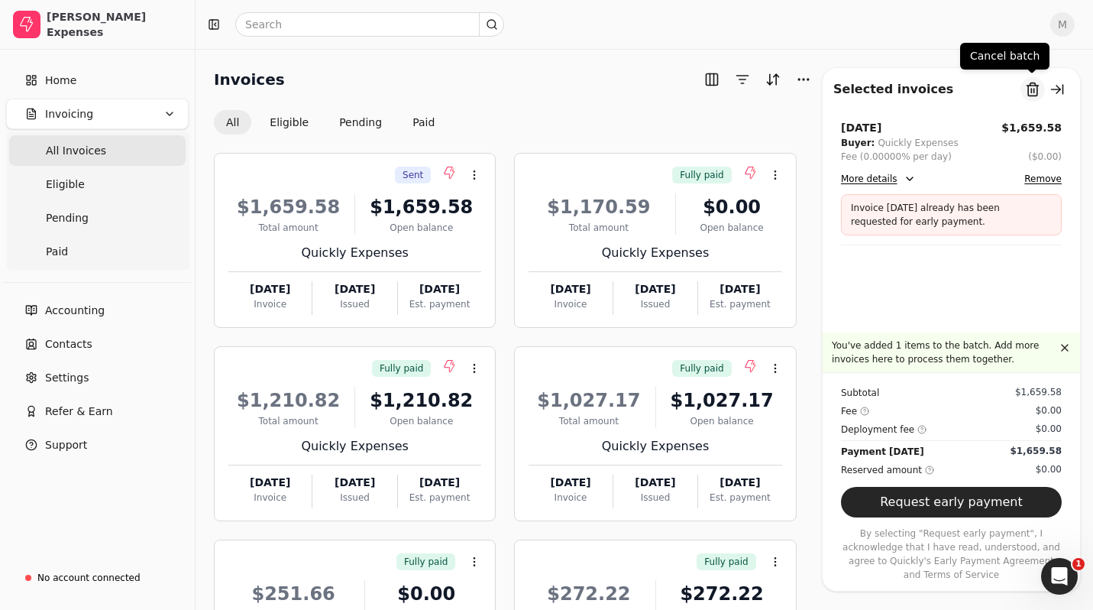
click at [1030, 82] on button "Remove from batch" at bounding box center [1032, 89] width 24 height 24
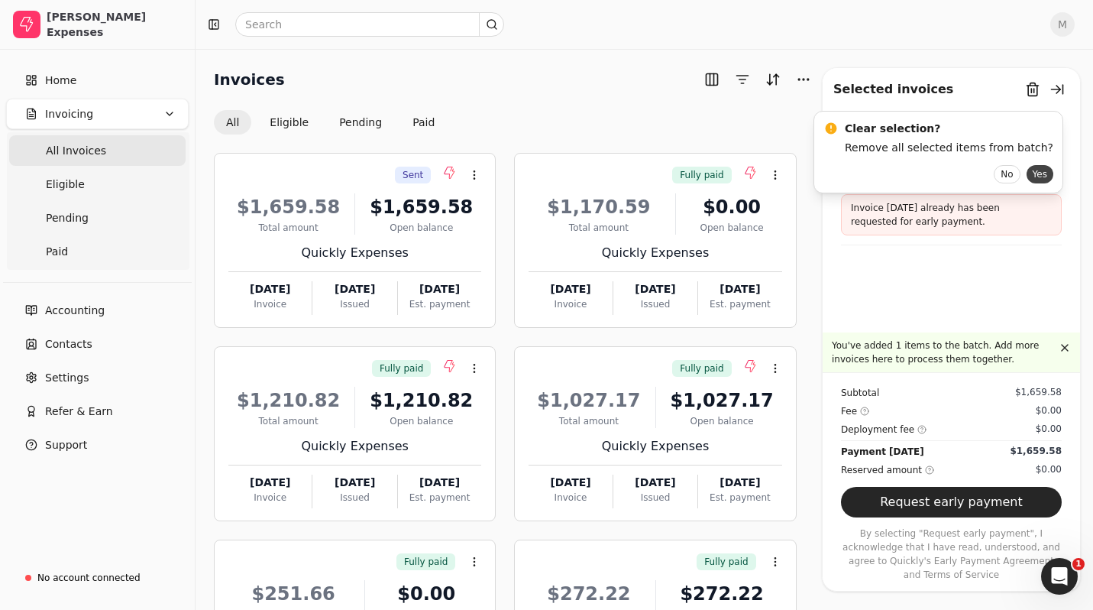
click at [1027, 170] on button "Yes" at bounding box center [1040, 174] width 27 height 18
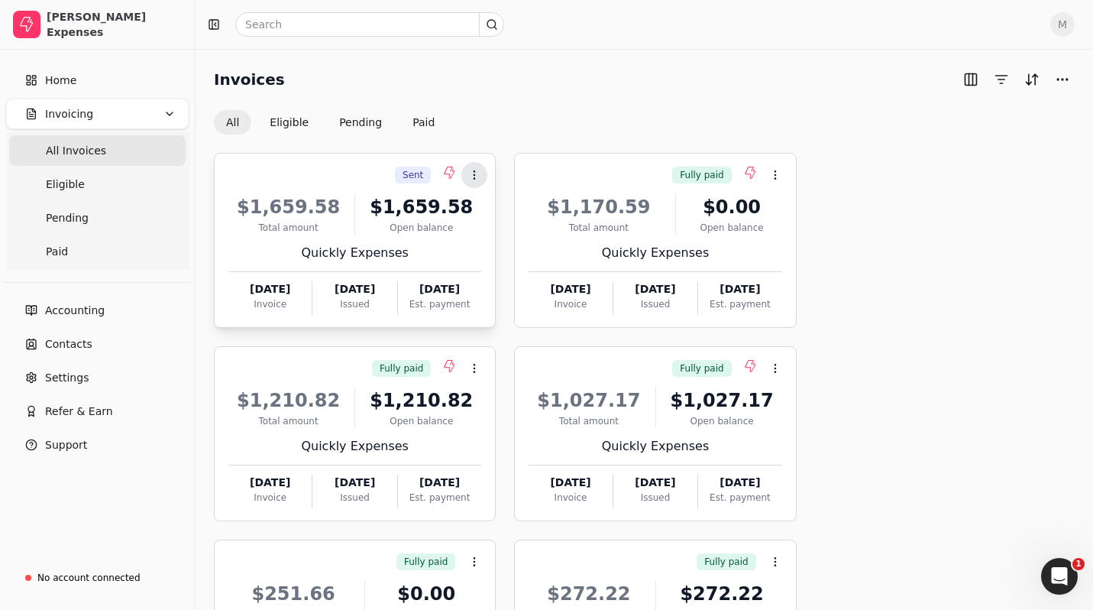
click at [471, 176] on icon at bounding box center [474, 175] width 12 height 12
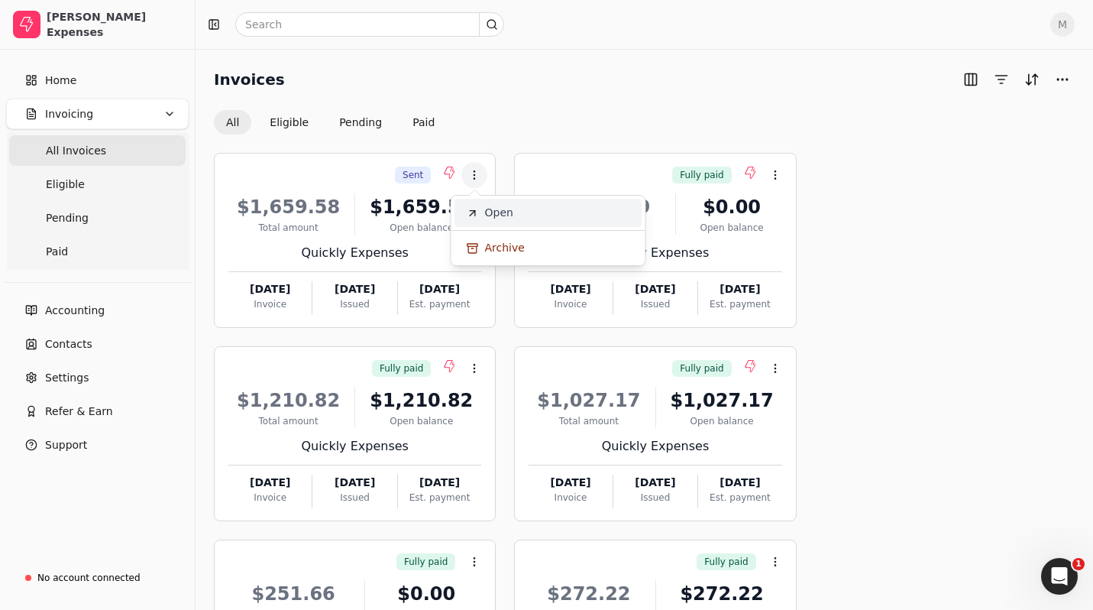
click at [483, 204] on li "Open" at bounding box center [548, 213] width 188 height 28
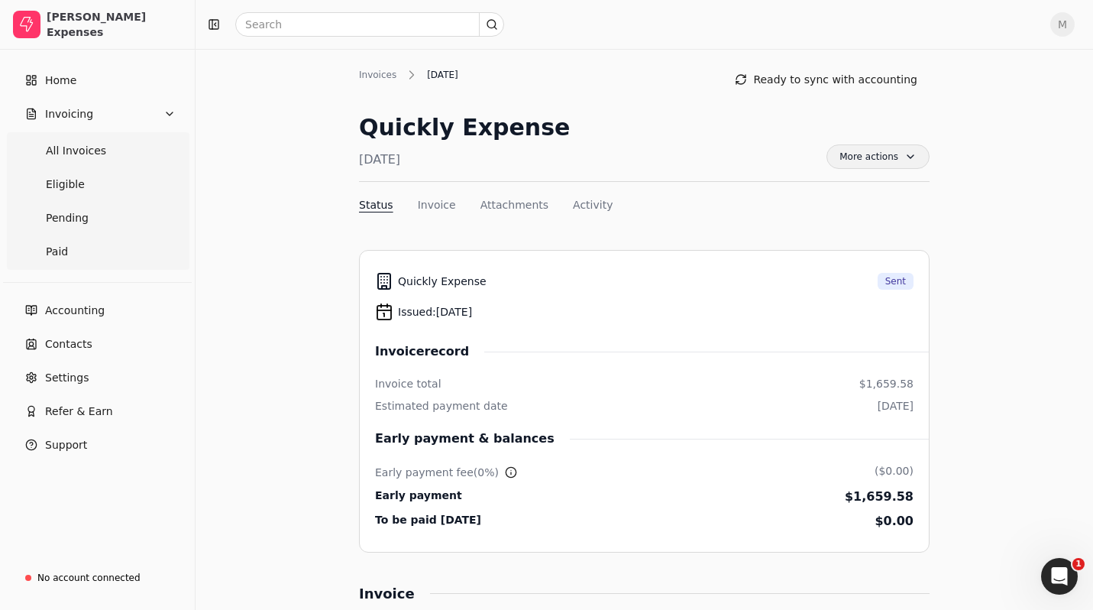
click at [881, 156] on span "More actions" at bounding box center [877, 156] width 103 height 24
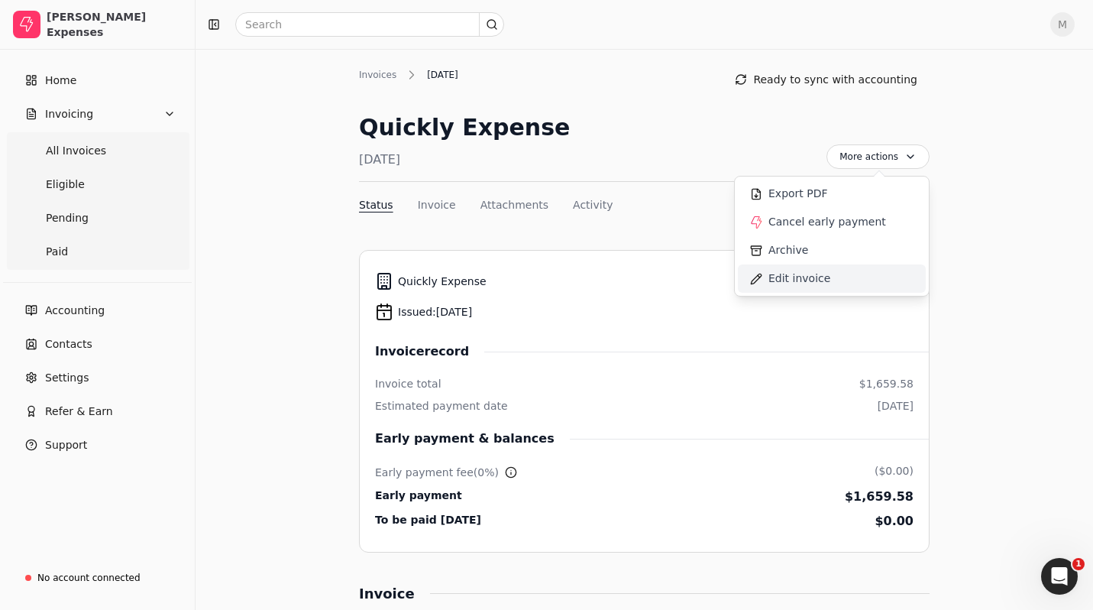
click at [797, 279] on span "Edit invoice" at bounding box center [799, 278] width 62 height 16
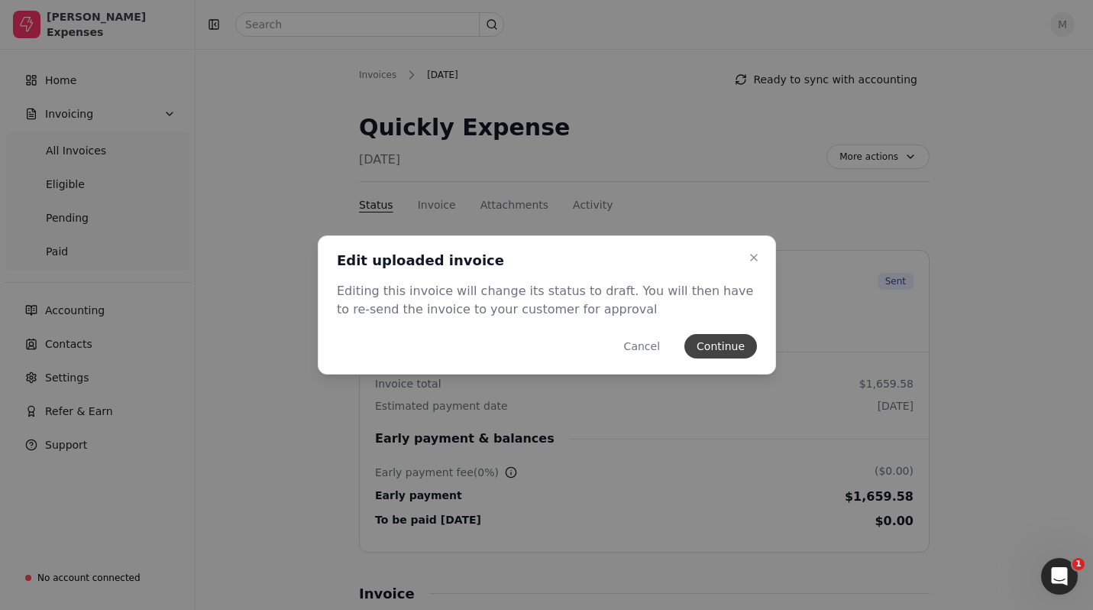
click at [717, 349] on button "Continue" at bounding box center [720, 346] width 73 height 24
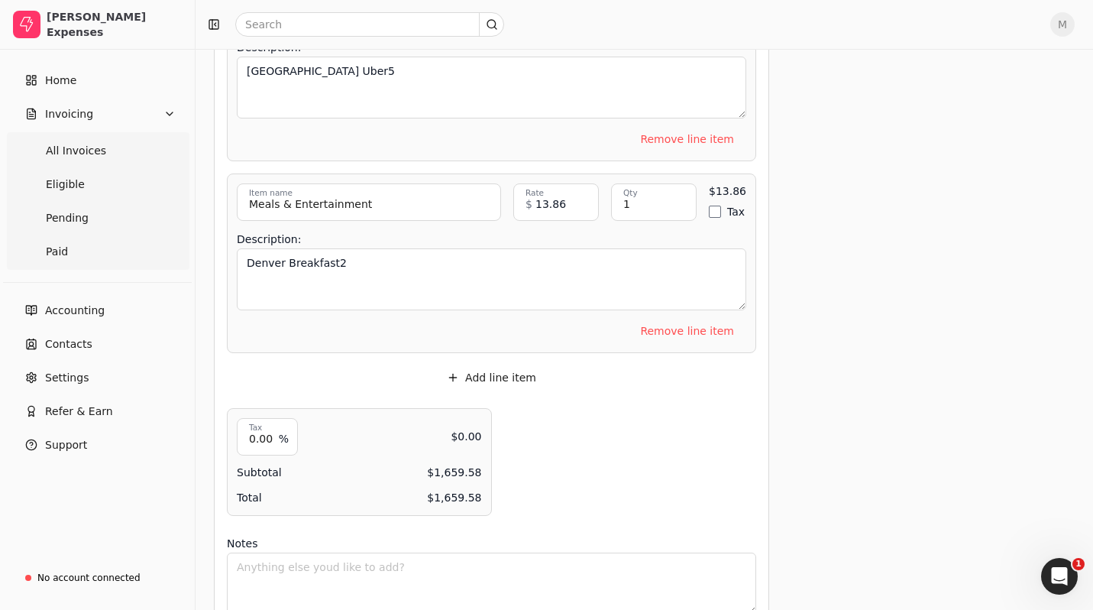
scroll to position [5373, 0]
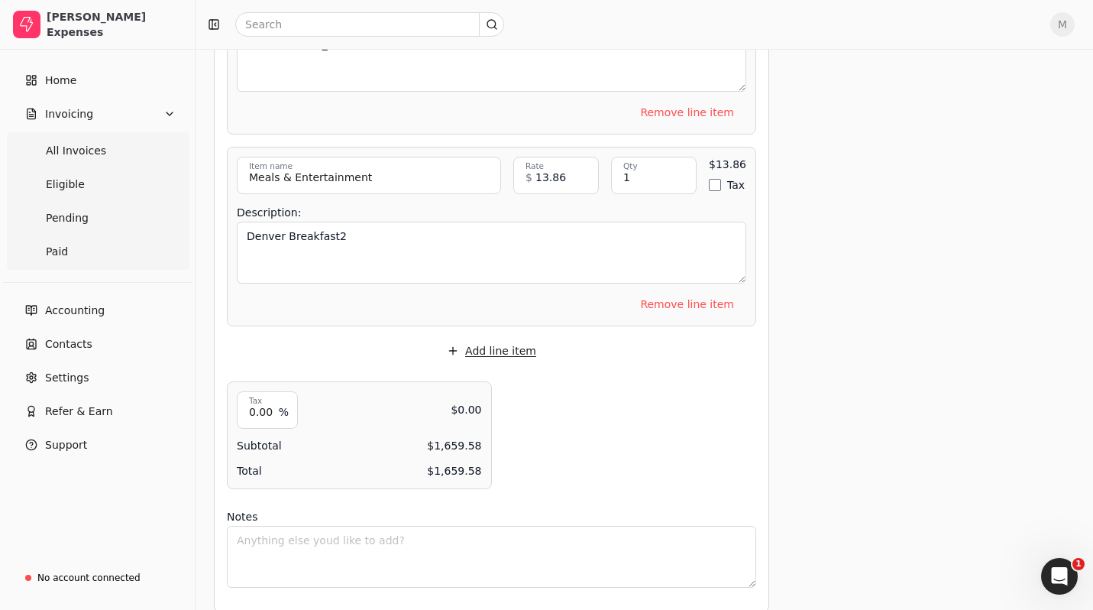
click at [519, 338] on button "Add line item" at bounding box center [492, 350] width 114 height 24
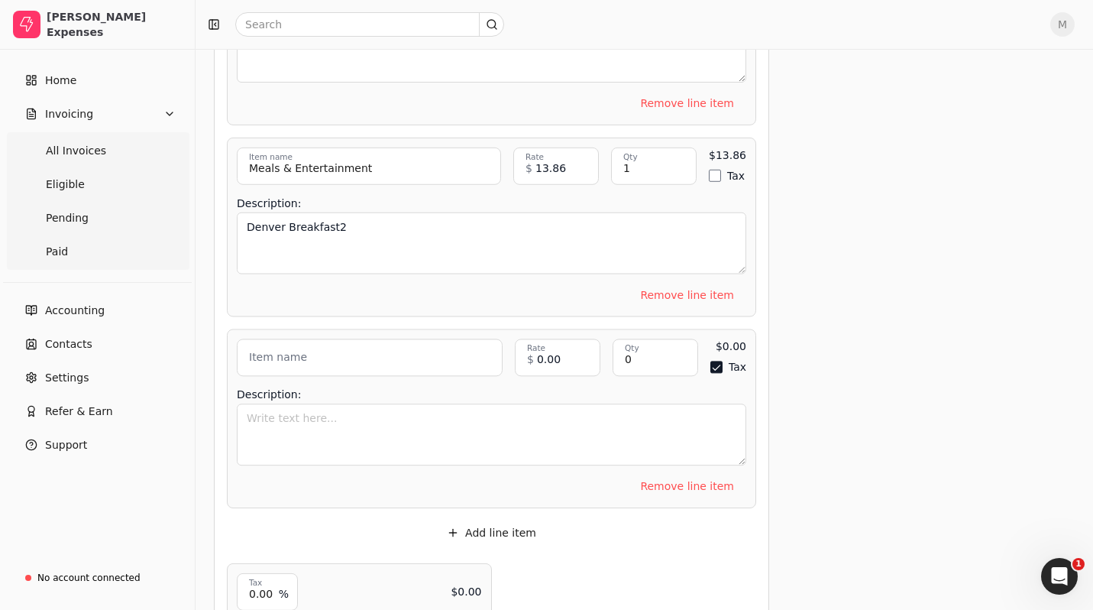
click at [361, 328] on div "Item name Item description 0.00 Rate $ 0 Qty 0 Qty $0.00 Tax Enable tax Amount …" at bounding box center [491, 417] width 529 height 179
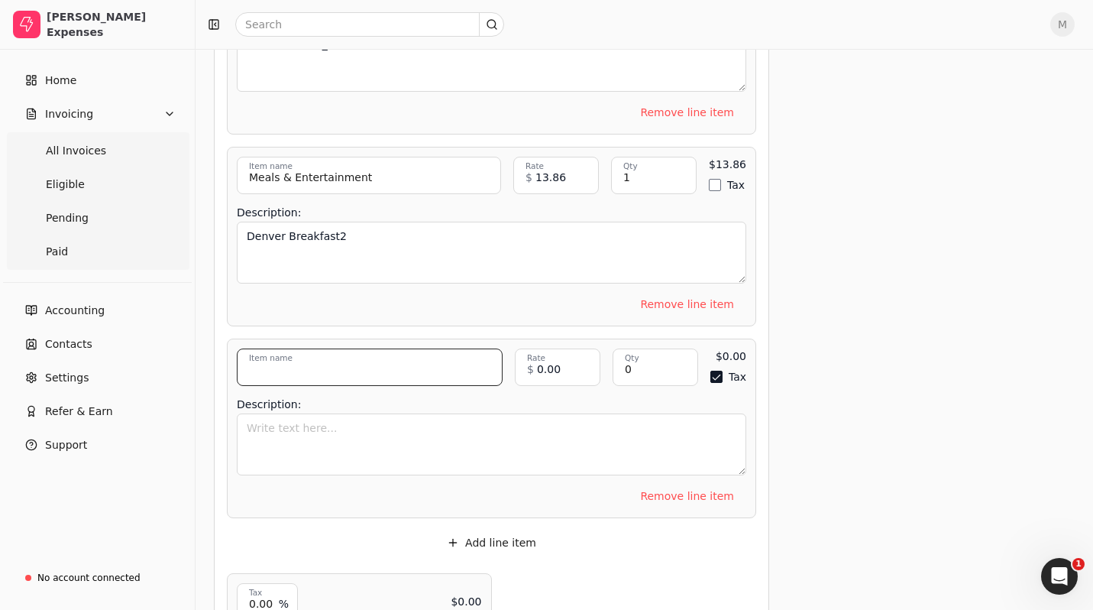
click at [358, 348] on input "Item name" at bounding box center [370, 366] width 266 height 37
type input "Travel"
type input "254.19"
click at [656, 355] on input "0" at bounding box center [656, 366] width 86 height 37
type input "1"
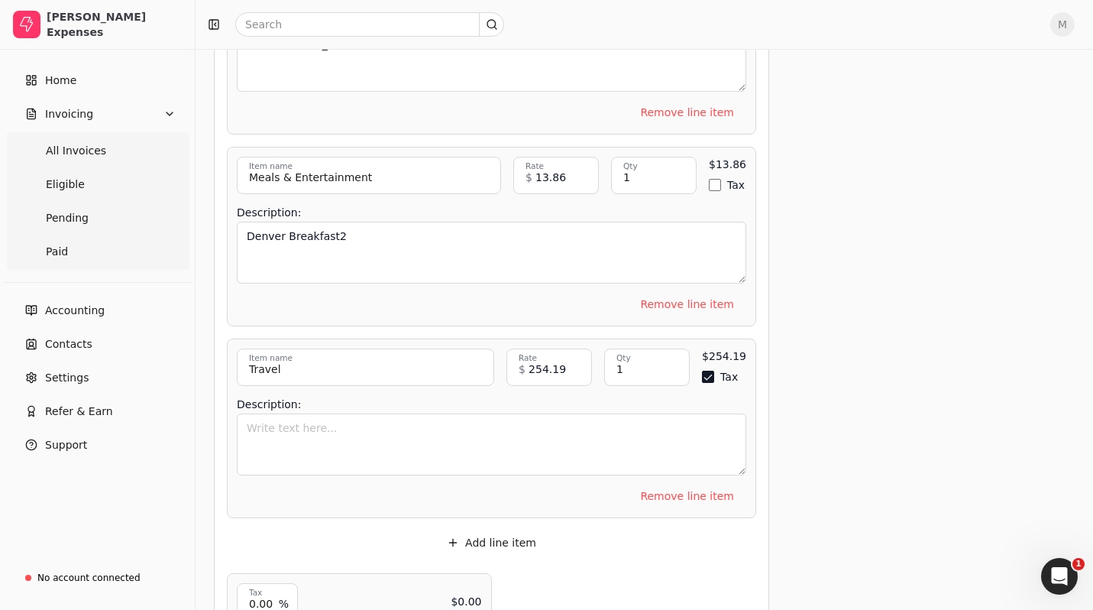
click at [719, 370] on div "Tax" at bounding box center [724, 376] width 44 height 12
click at [706, 370] on button "Tax" at bounding box center [708, 376] width 12 height 12
click at [634, 413] on textarea "Description:" at bounding box center [491, 444] width 509 height 62
type textarea "Dallas Car Rental"
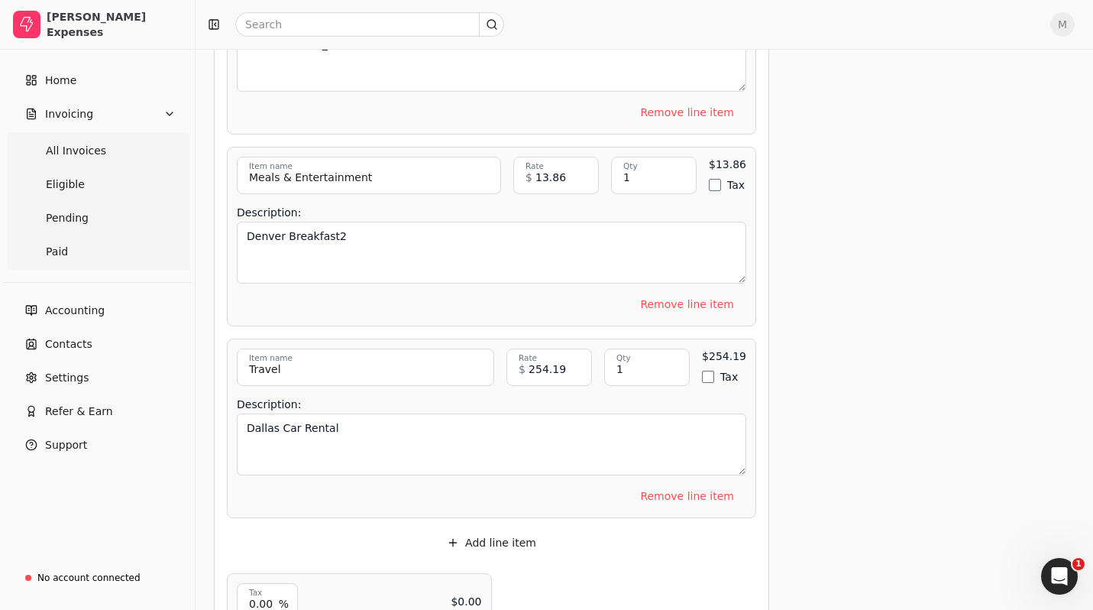
click at [697, 530] on div "Add line item" at bounding box center [491, 542] width 529 height 24
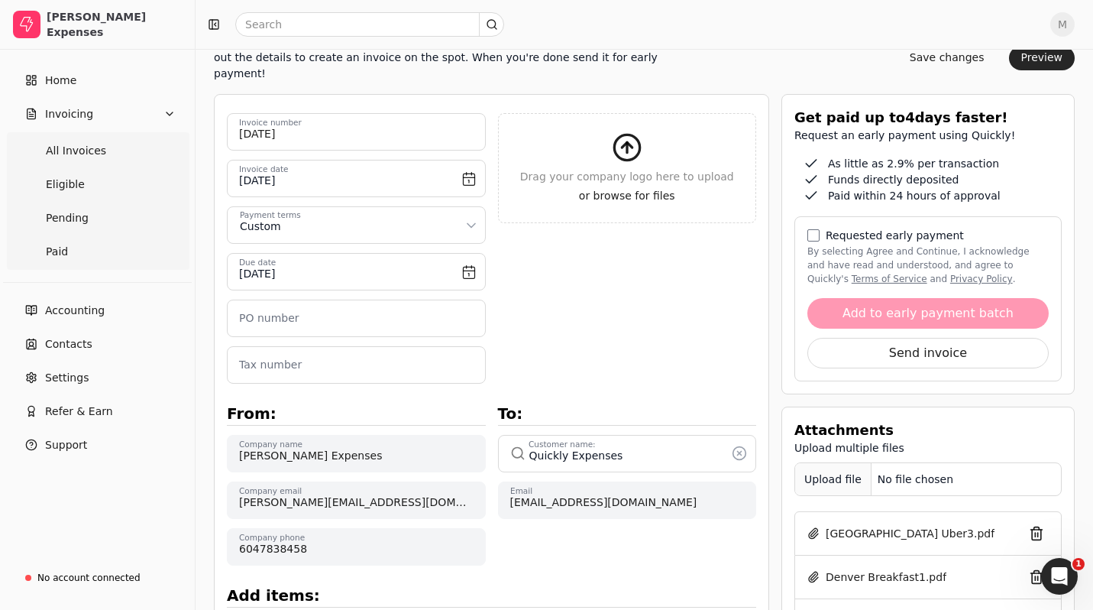
scroll to position [110, 0]
click at [851, 483] on div "Upload file" at bounding box center [833, 480] width 76 height 34
click at [812, 233] on button "By selecting Agree and Continue, I acknowledge and have read and understood, an…" at bounding box center [813, 236] width 12 height 12
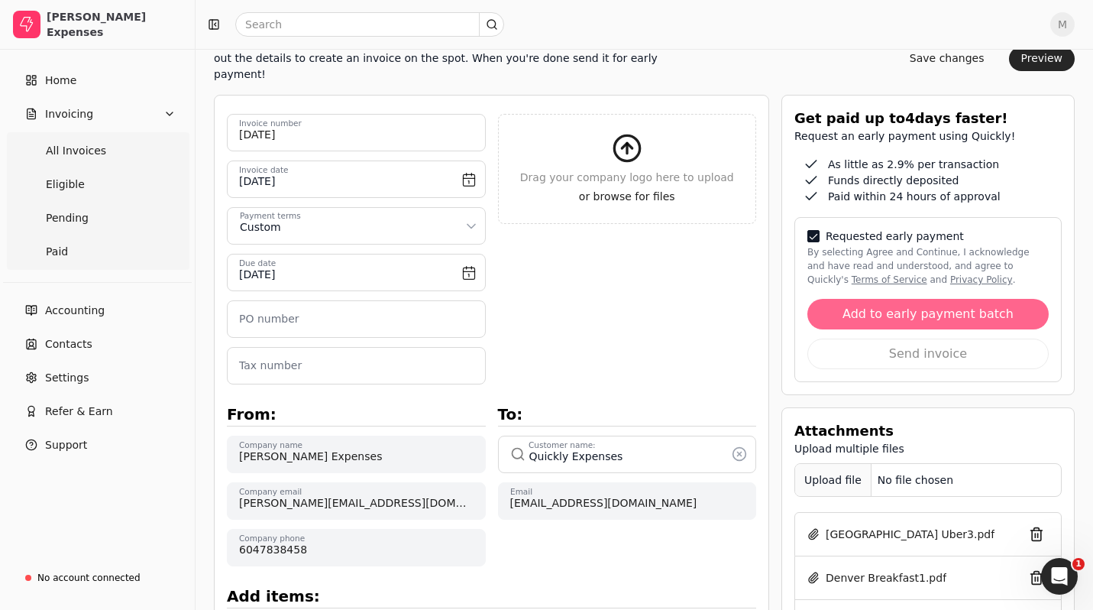
click at [861, 312] on button "Add to early payment batch" at bounding box center [927, 314] width 241 height 31
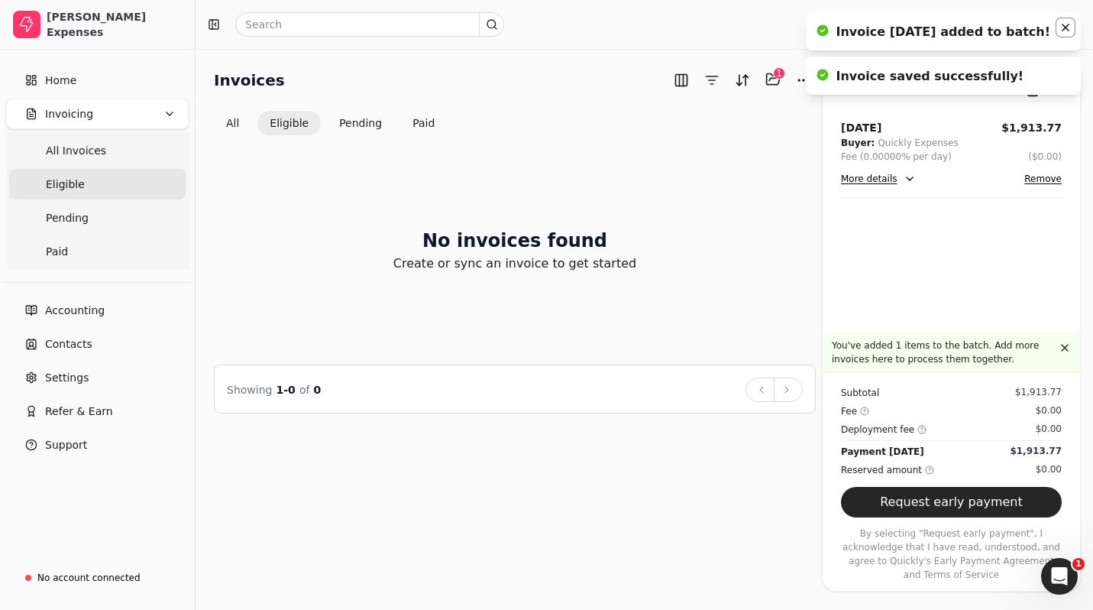
click at [1065, 26] on icon "Notifications (F8)" at bounding box center [1065, 27] width 12 height 12
click at [1065, 27] on icon "Notifications (F8)" at bounding box center [1065, 27] width 6 height 6
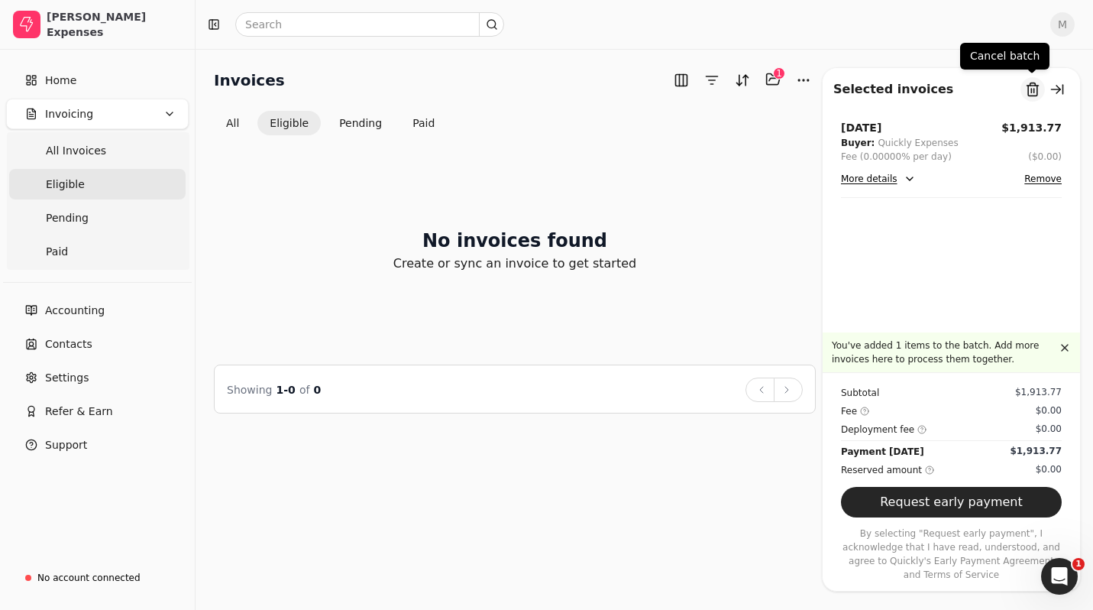
click at [1031, 91] on button "Remove from batch" at bounding box center [1032, 89] width 24 height 24
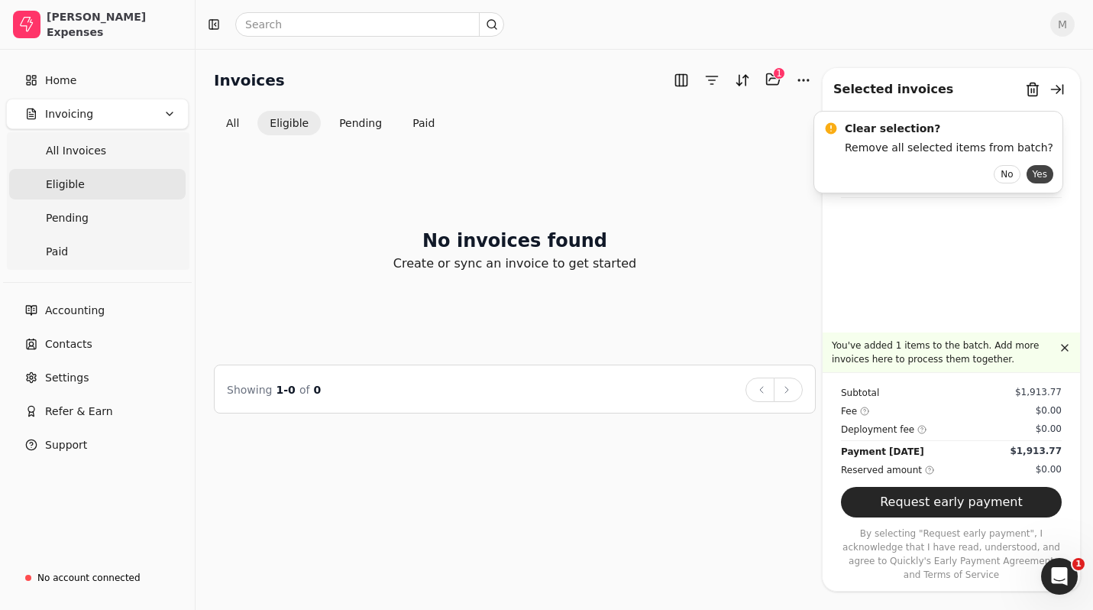
click at [1027, 176] on button "Yes" at bounding box center [1040, 174] width 27 height 18
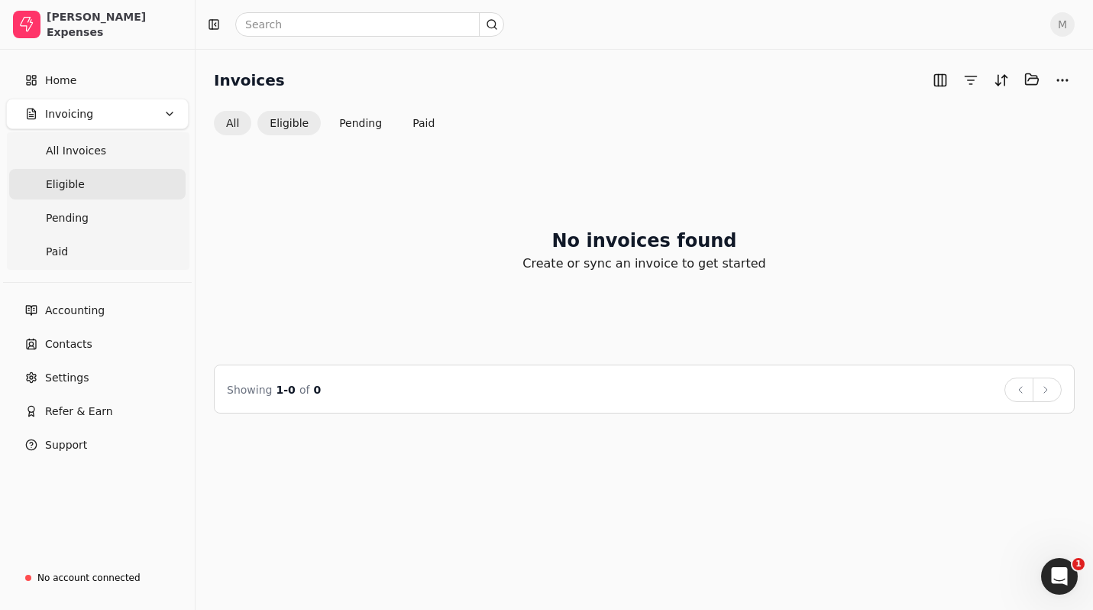
click at [243, 121] on button "All" at bounding box center [232, 123] width 37 height 24
